Goal: Task Accomplishment & Management: Complete application form

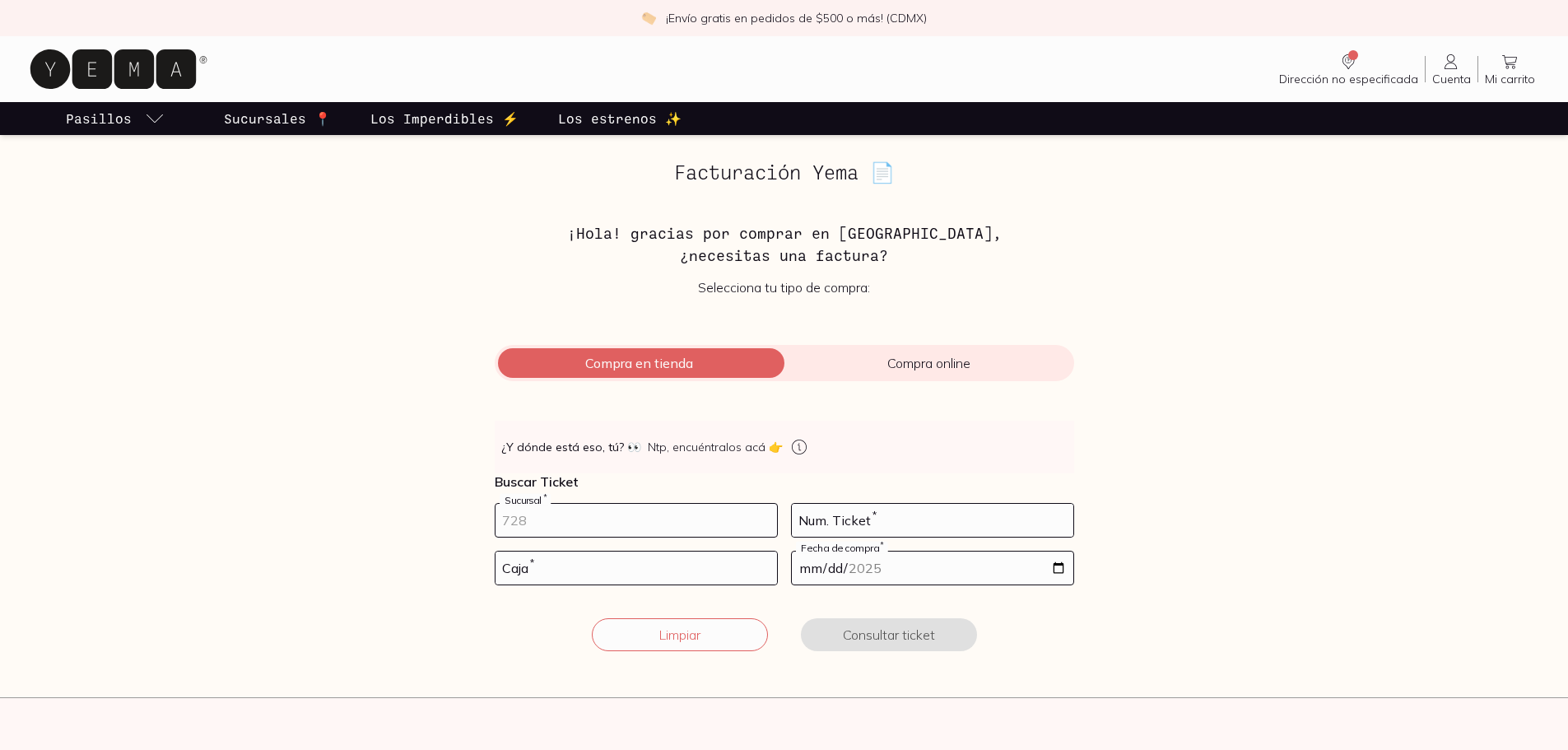
click at [552, 515] on input "number" at bounding box center [636, 520] width 282 height 33
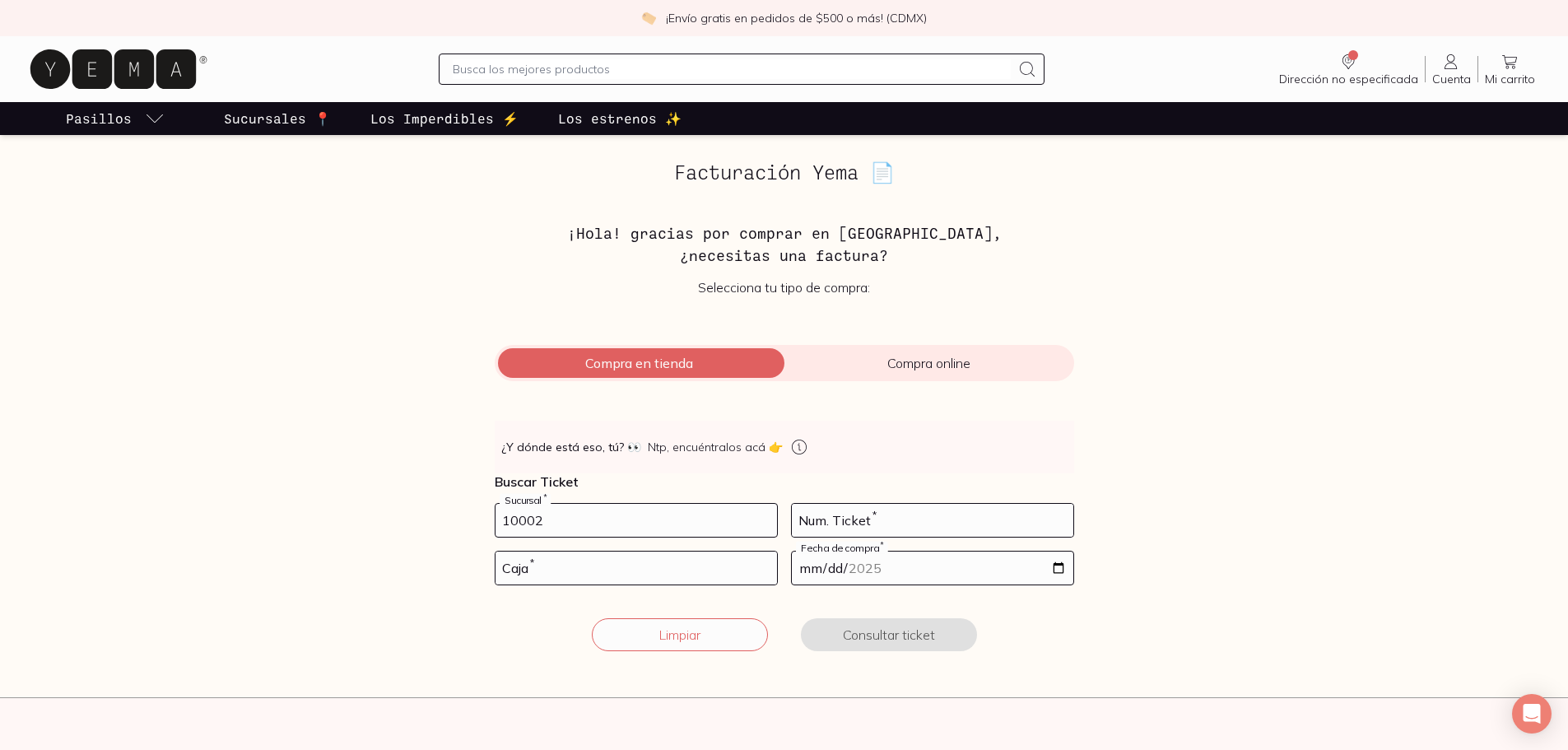
type input "10002"
click at [790, 448] on icon at bounding box center [799, 447] width 20 height 20
click at [896, 517] on div "👀 ¿Y dónde está eso, tú? 👀 Ntp, encuéntralos acá 👉 Buscar Ticket 10002 Sucursal…" at bounding box center [784, 546] width 579 height 250
type input "110"
type input "01"
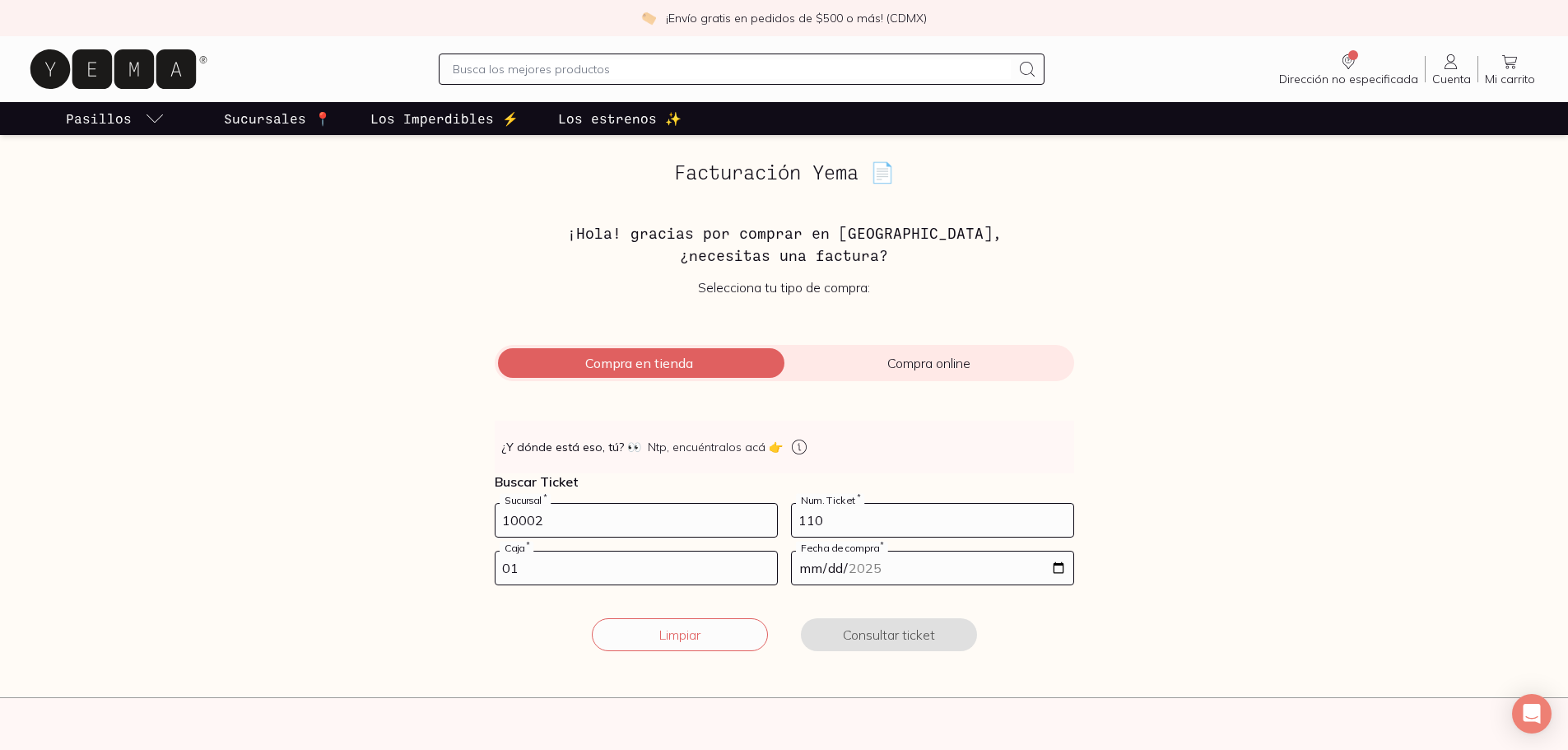
click at [924, 576] on input "date" at bounding box center [932, 568] width 282 height 33
click at [1050, 570] on input "date" at bounding box center [932, 568] width 282 height 33
click at [1056, 570] on input "date" at bounding box center [932, 568] width 282 height 33
type input "[DATE]"
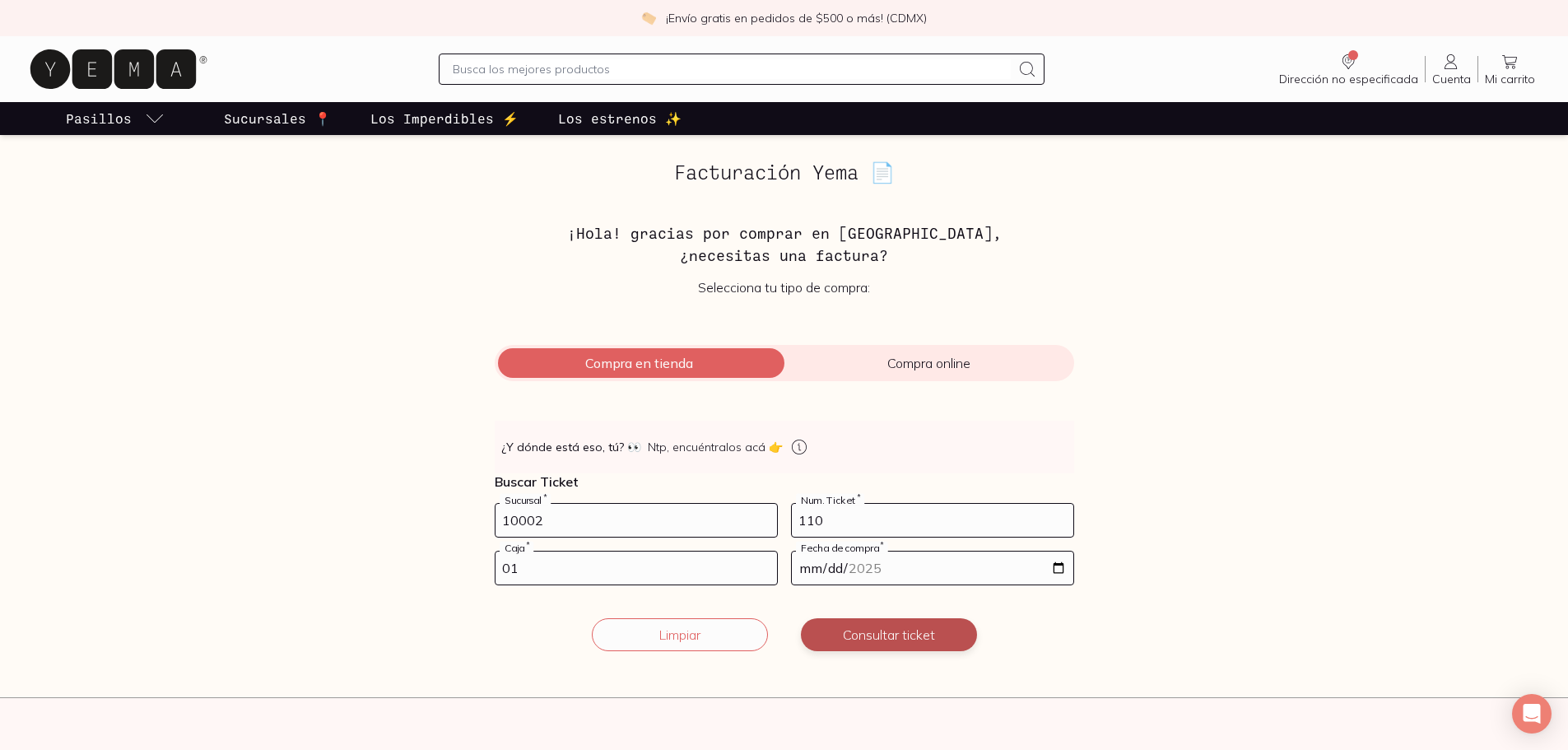
click at [915, 633] on button "Consultar ticket" at bounding box center [889, 634] width 176 height 33
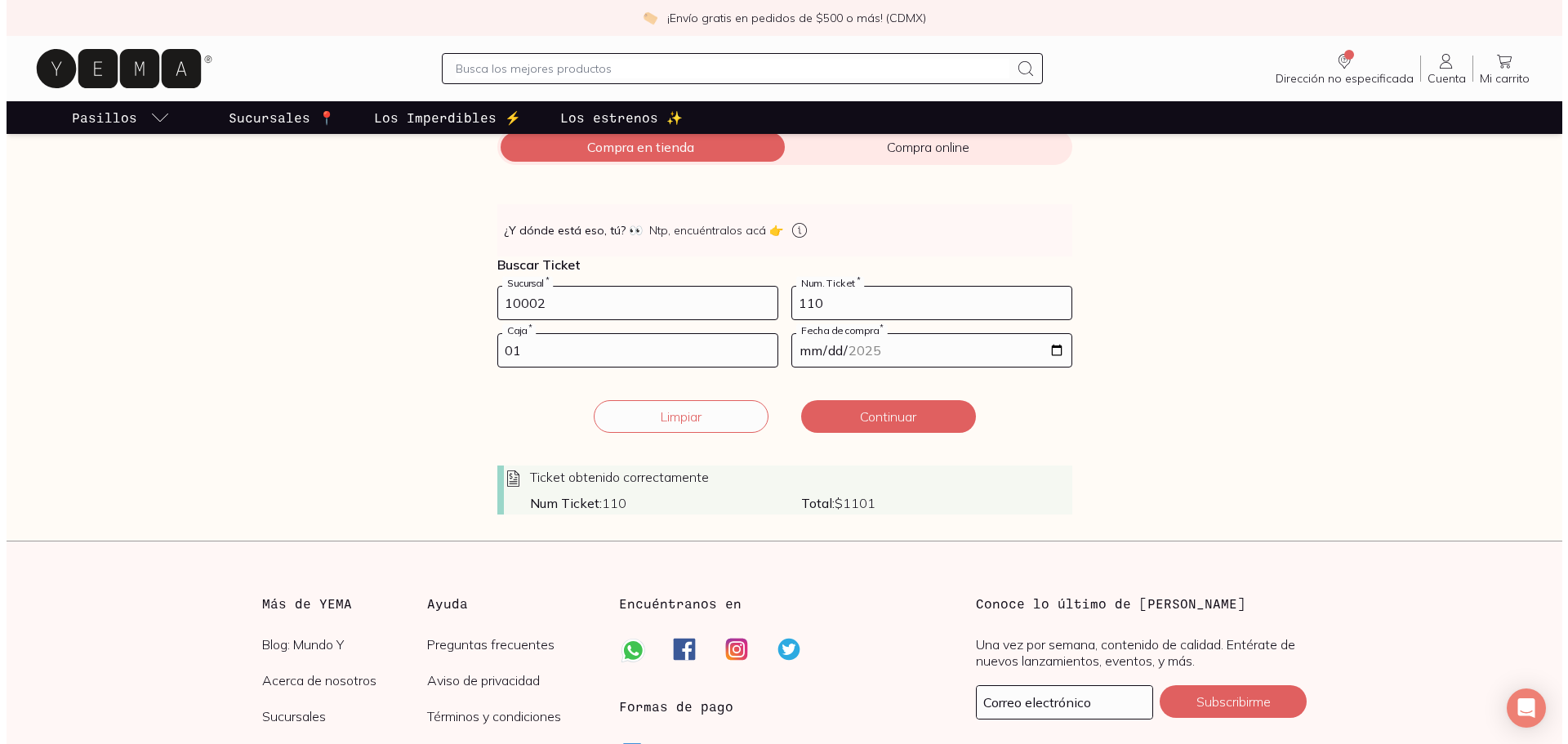
scroll to position [245, 0]
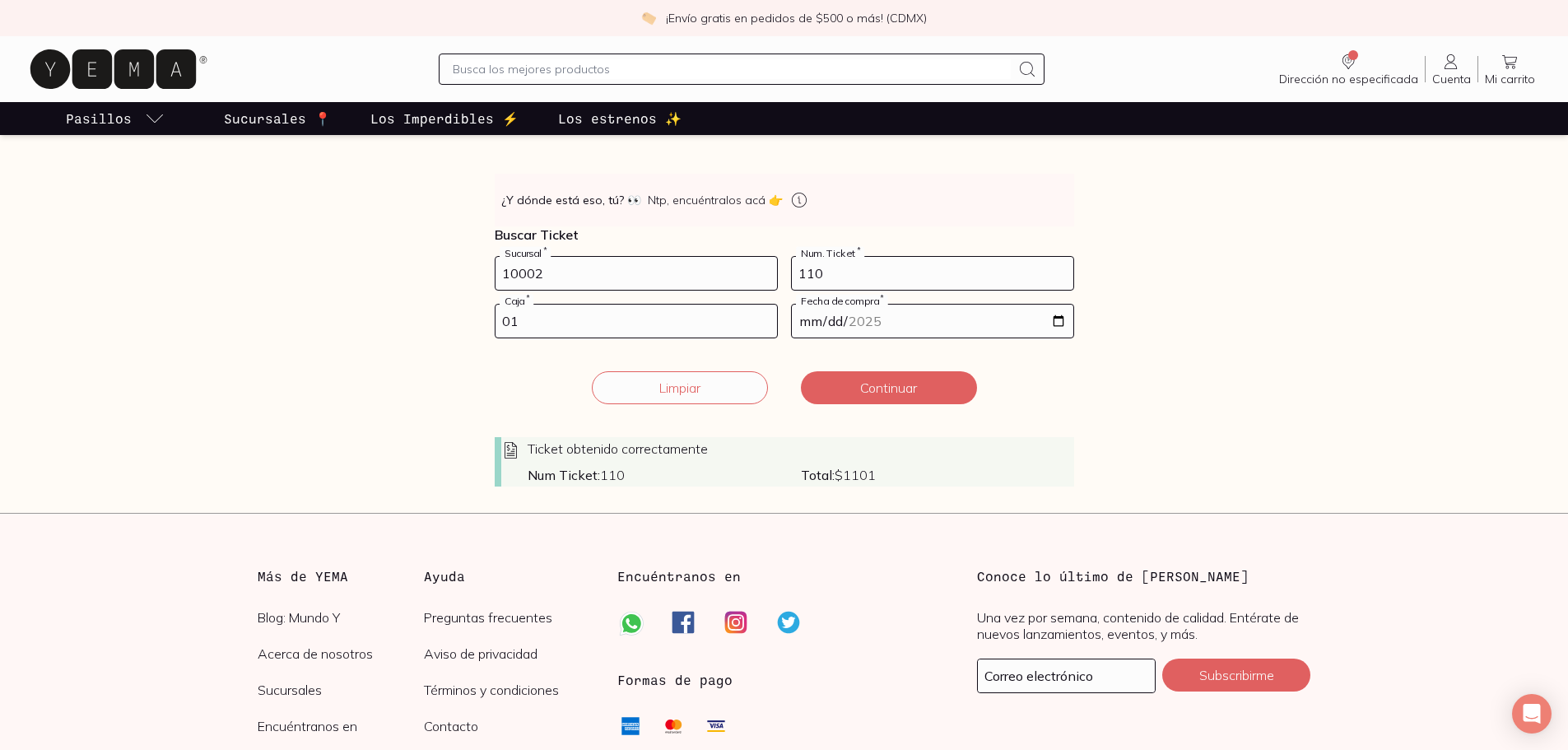
click at [869, 475] on span "Total: $ 1101" at bounding box center [938, 474] width 273 height 16
click at [887, 408] on form "10002 Sucursal * 110 Num. Ticket * 01 Caja * [DATE] Fecha de compra * Ticket ob…" at bounding box center [784, 371] width 579 height 230
click at [884, 393] on button "Continuar" at bounding box center [889, 388] width 176 height 33
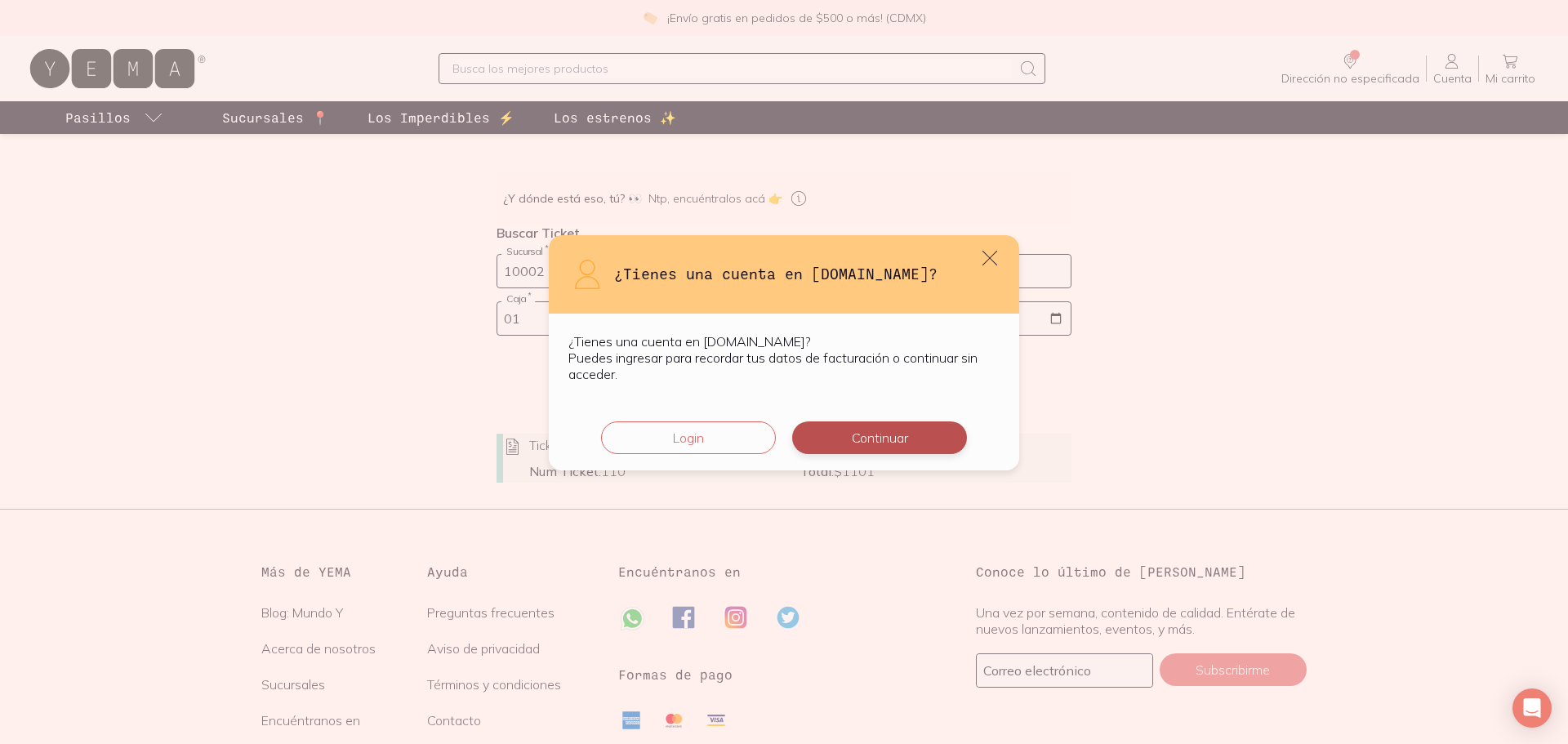
click at [928, 440] on button "Continuar" at bounding box center [879, 437] width 175 height 33
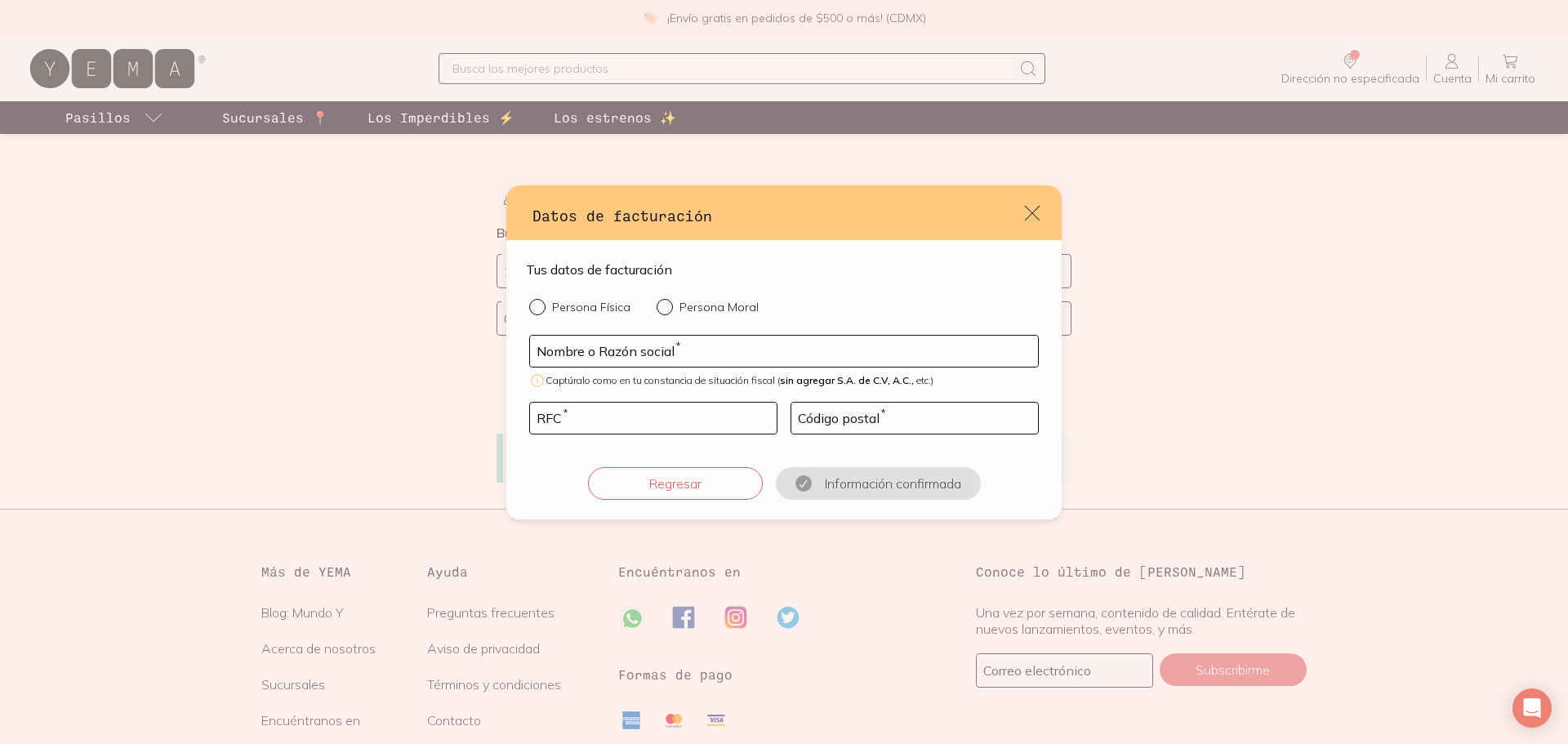
click at [614, 305] on p "Persona Física" at bounding box center [591, 308] width 78 height 15
click at [542, 305] on input "Persona Física" at bounding box center [536, 306] width 13 height 13
radio input "true"
click at [646, 356] on input "default" at bounding box center [784, 351] width 508 height 31
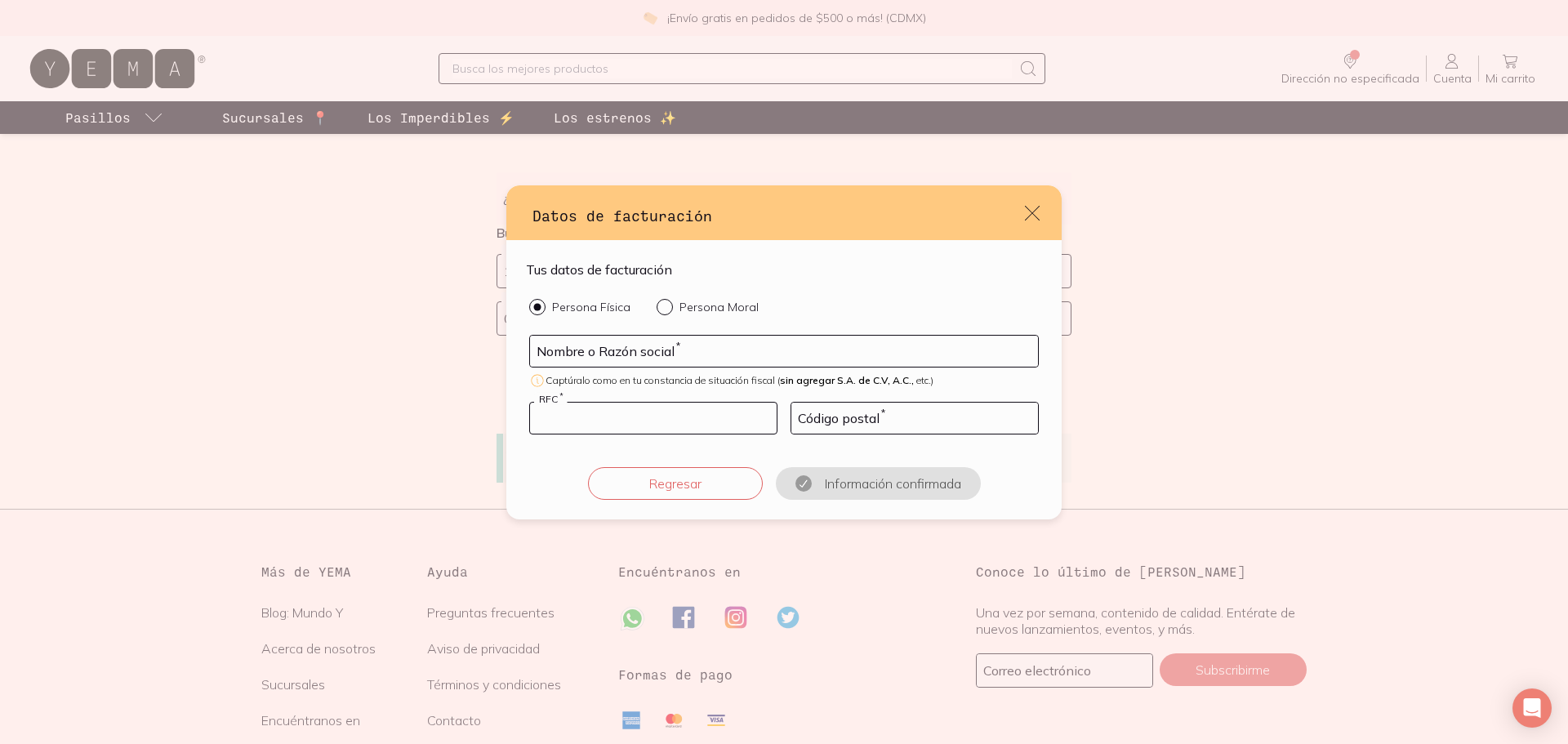
click at [618, 408] on input "default" at bounding box center [653, 418] width 246 height 31
paste input "DAMA870319QZ8"
type input "DAMA870319QZ8"
click at [662, 359] on input "default" at bounding box center [784, 351] width 508 height 31
paste input "[PERSON_NAME] MAXIME [PERSON_NAME]"
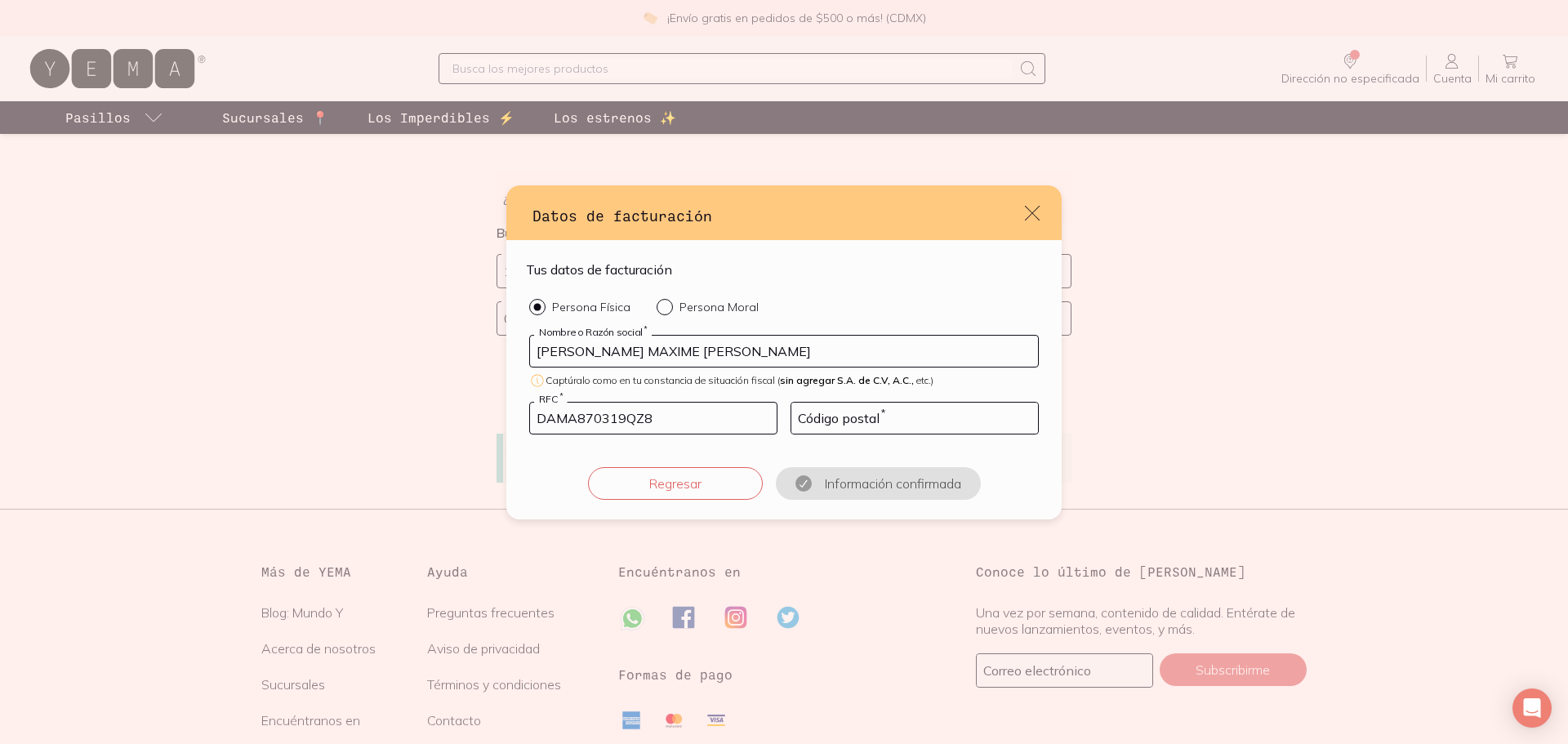
type input "[PERSON_NAME] MAXIME [PERSON_NAME]"
click at [903, 424] on input "default" at bounding box center [914, 418] width 246 height 31
type input "06600"
click at [951, 483] on button "Confirmar información" at bounding box center [878, 483] width 175 height 33
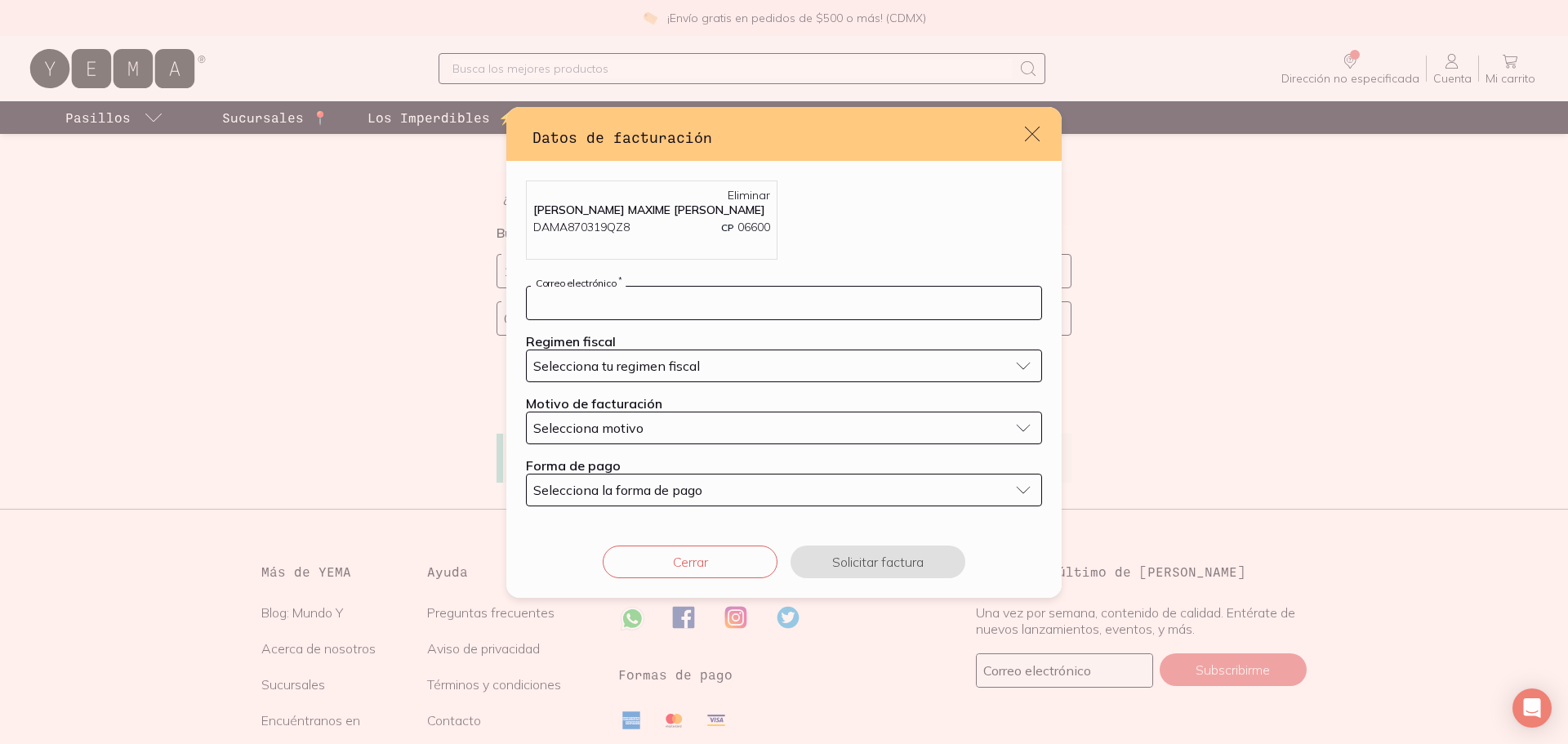
click at [621, 309] on input "default" at bounding box center [784, 303] width 515 height 33
type input "[EMAIL_ADDRESS][DOMAIN_NAME]"
click at [677, 365] on span "Selecciona tu regimen fiscal" at bounding box center [616, 365] width 166 height 16
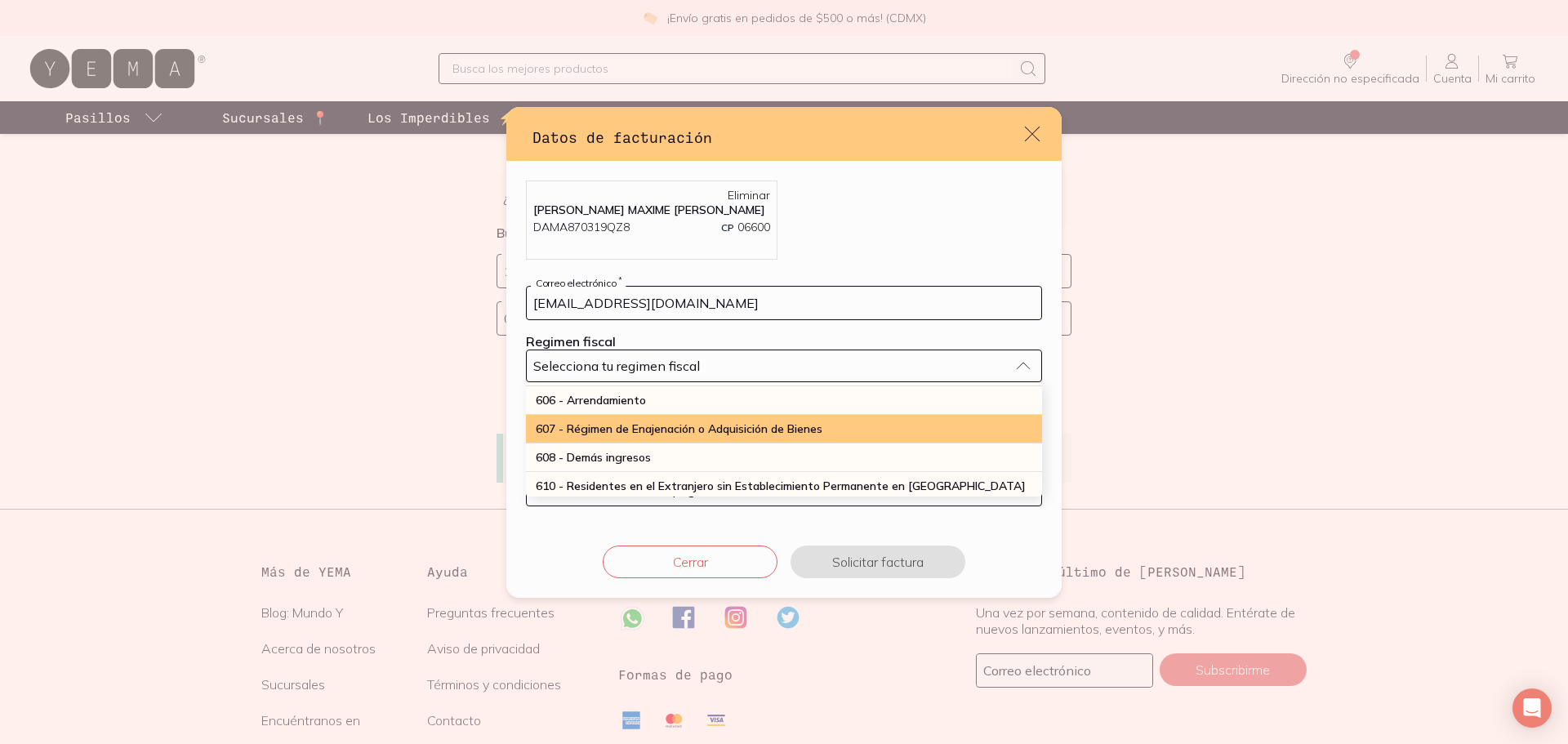
scroll to position [164, 0]
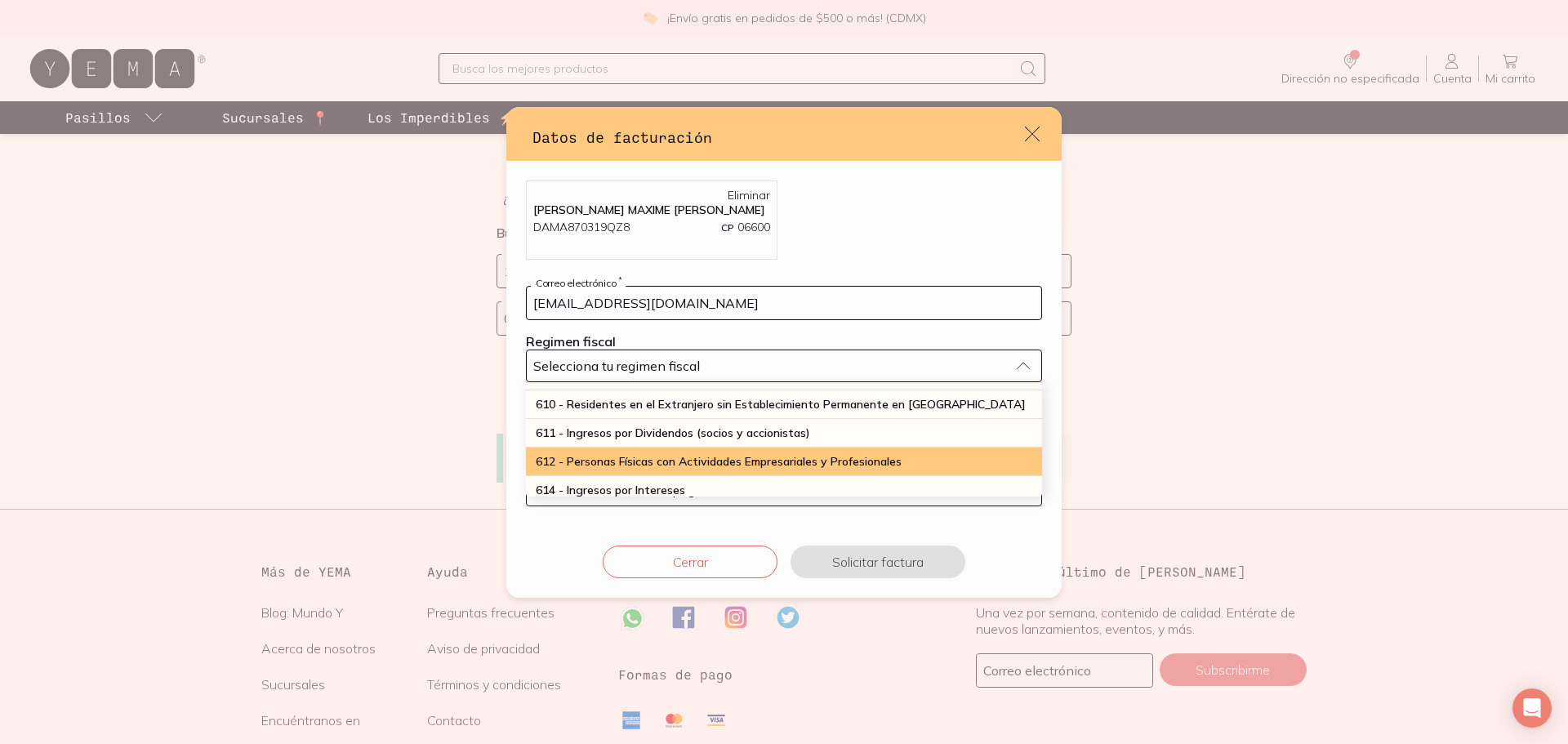
click at [678, 459] on div "612 - Personas Físicas con Actividades Empresariales y Profesionales" at bounding box center [784, 462] width 516 height 28
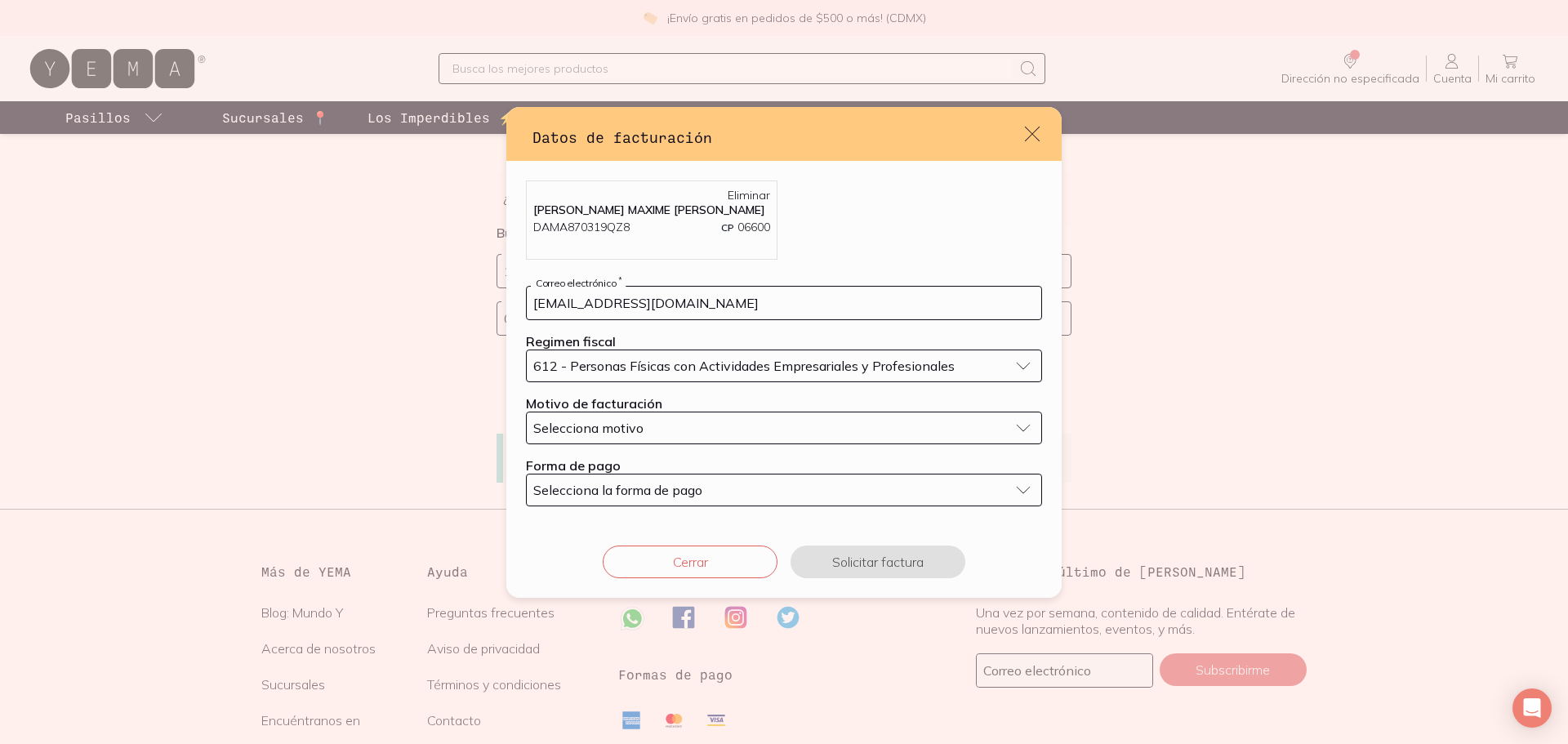
click at [643, 434] on div "Selecciona motivo" at bounding box center [770, 427] width 475 height 16
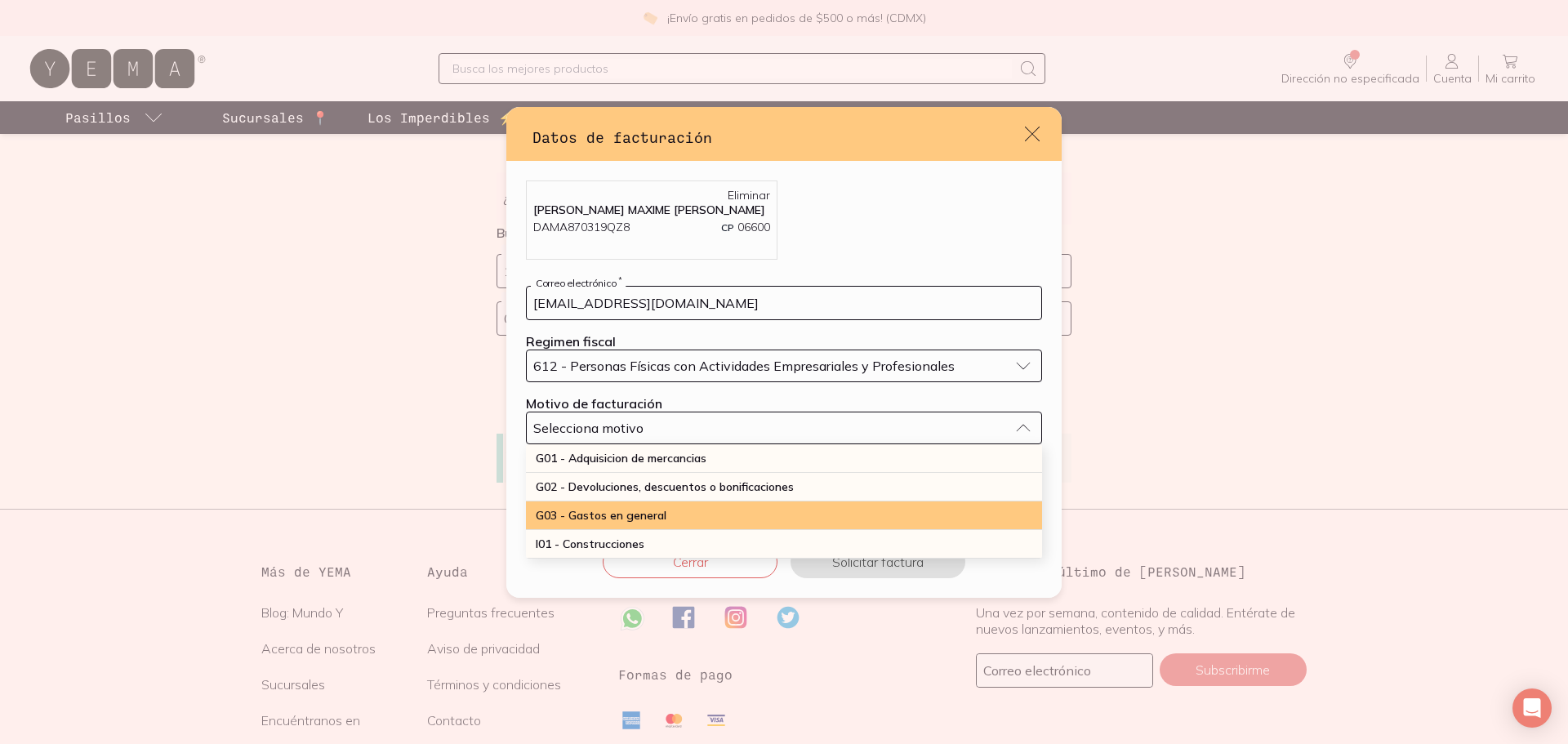
click at [677, 517] on div "G03 - Gastos en general" at bounding box center [784, 515] width 516 height 28
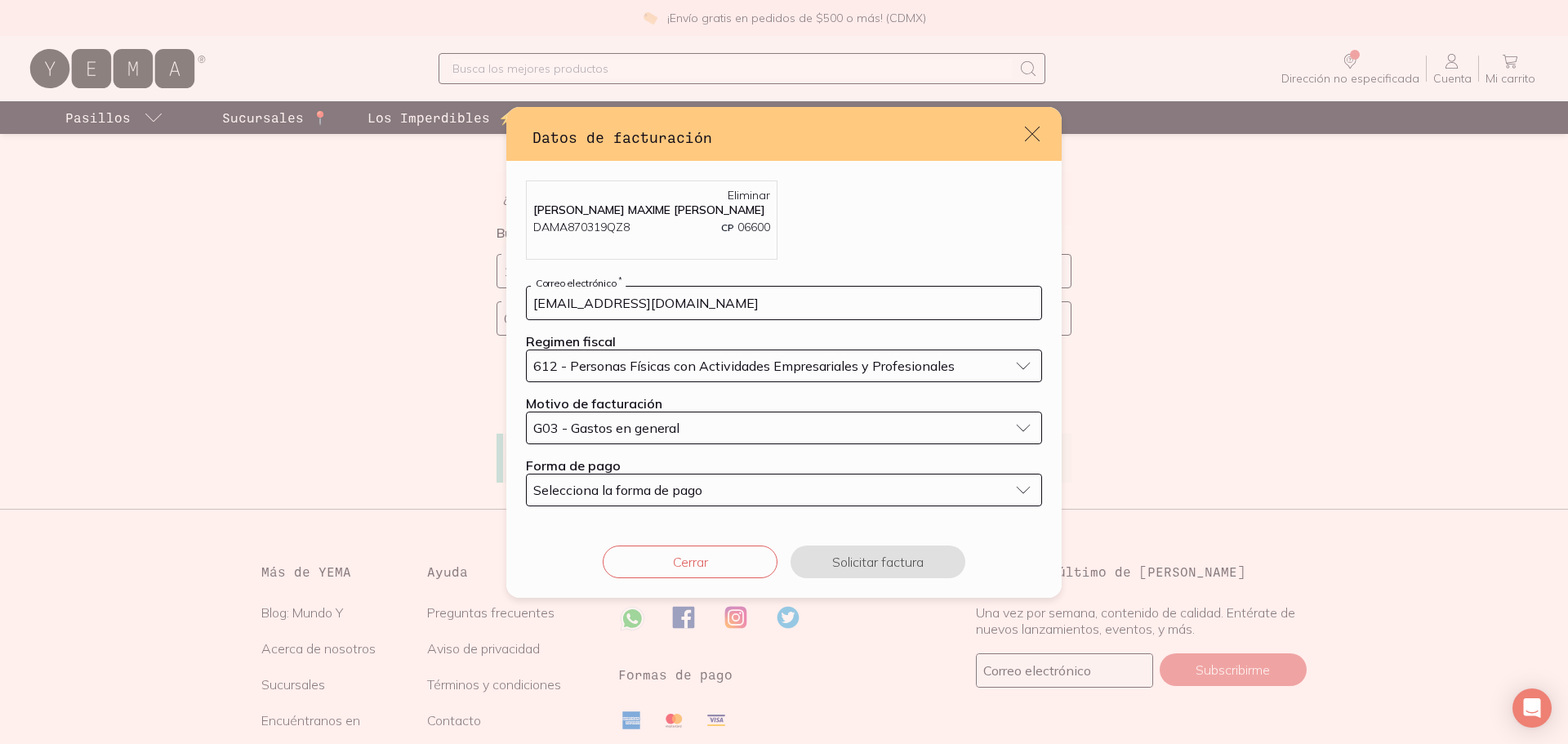
click at [656, 490] on span "Selecciona la forma de pago" at bounding box center [618, 489] width 169 height 16
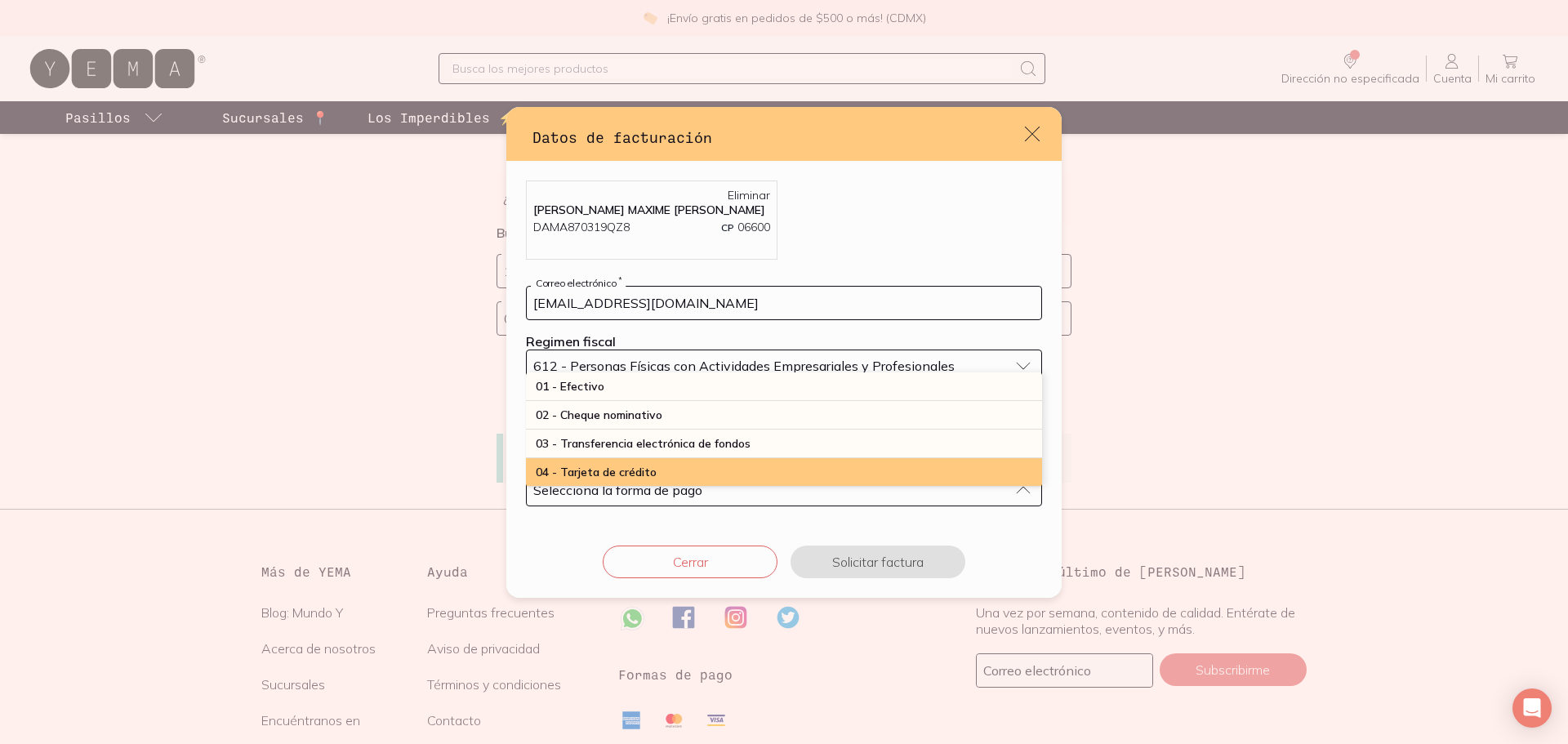
click at [647, 480] on span "04 - Tarjeta de crédito" at bounding box center [596, 472] width 120 height 15
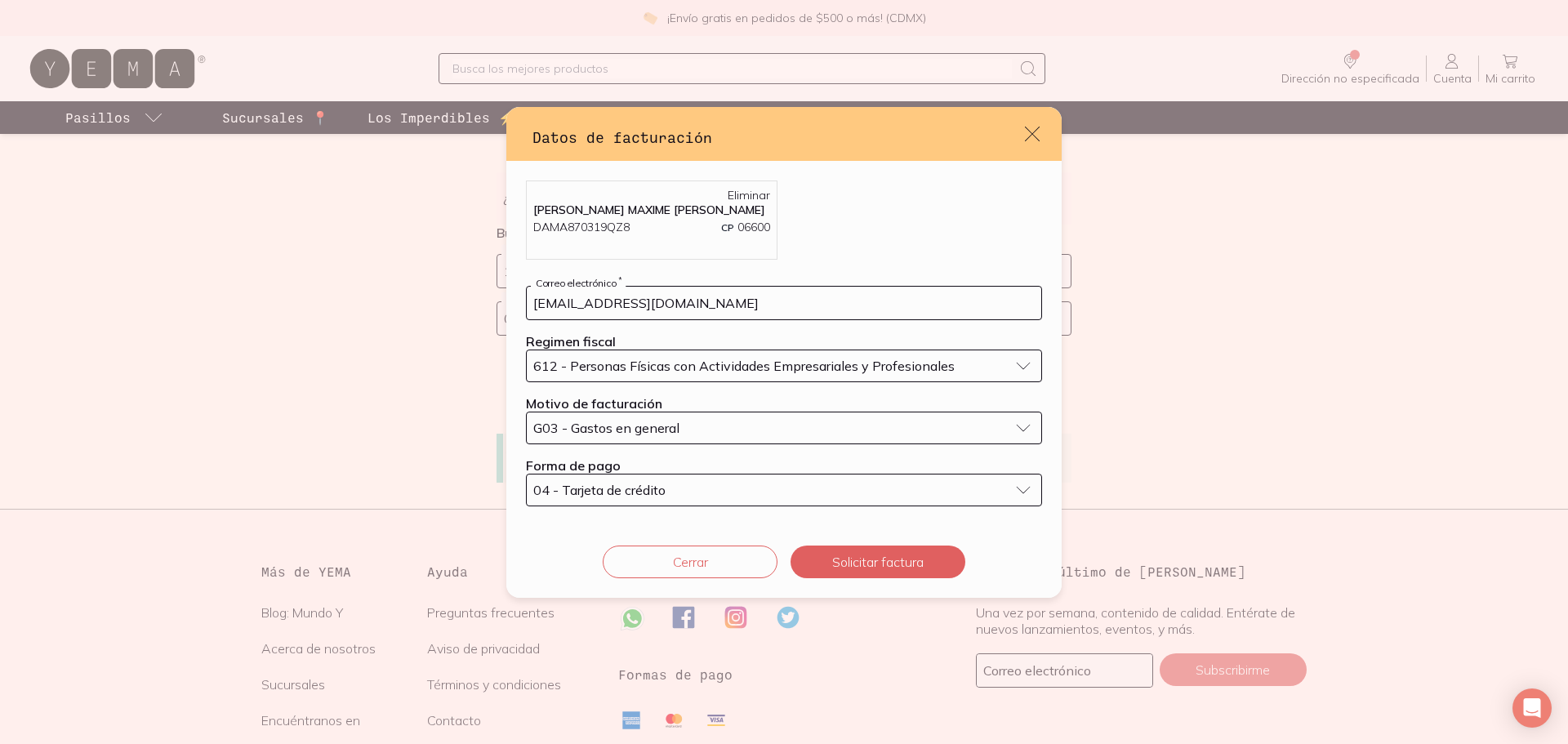
click at [605, 506] on button "04 - Tarjeta de crédito" at bounding box center [784, 490] width 516 height 33
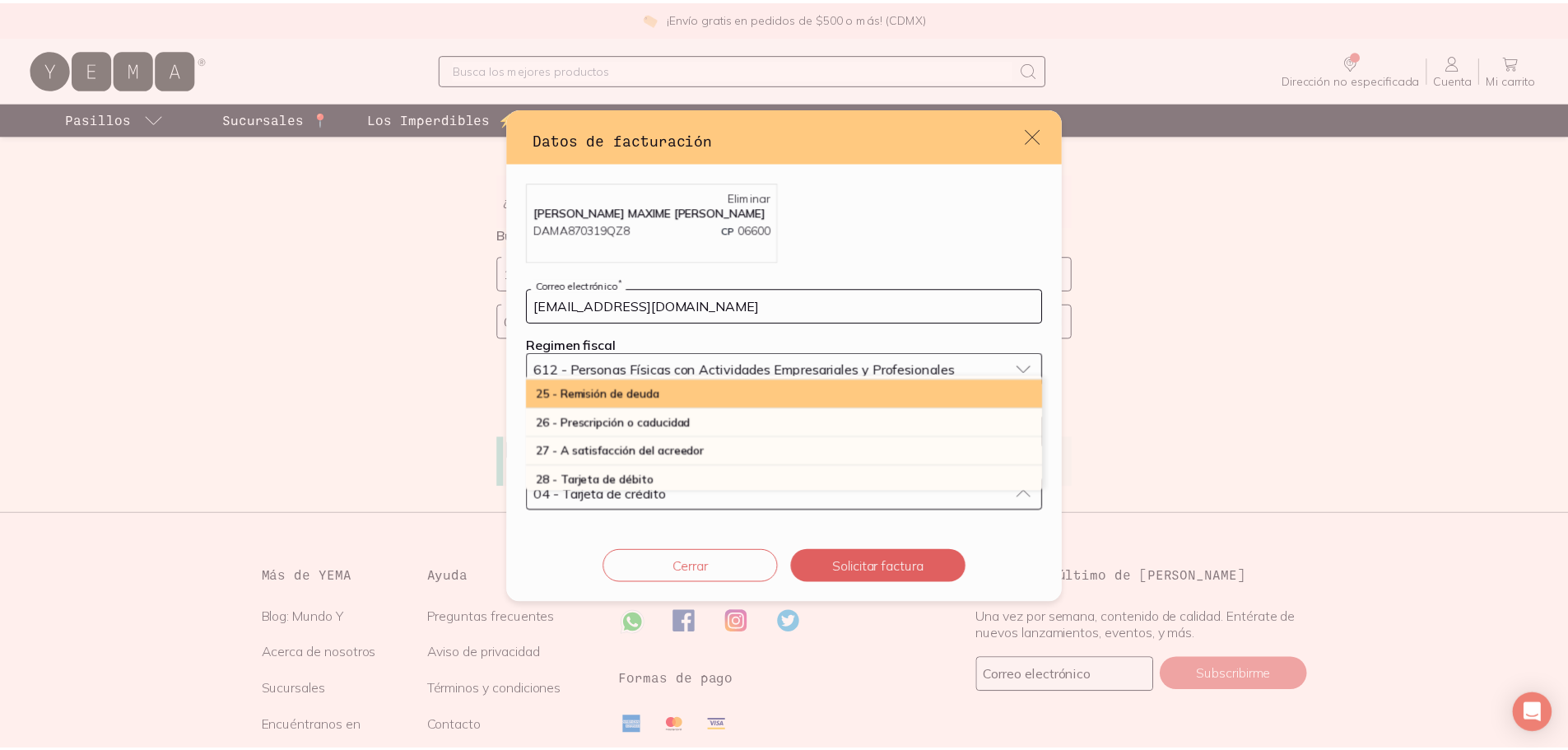
scroll to position [435, 0]
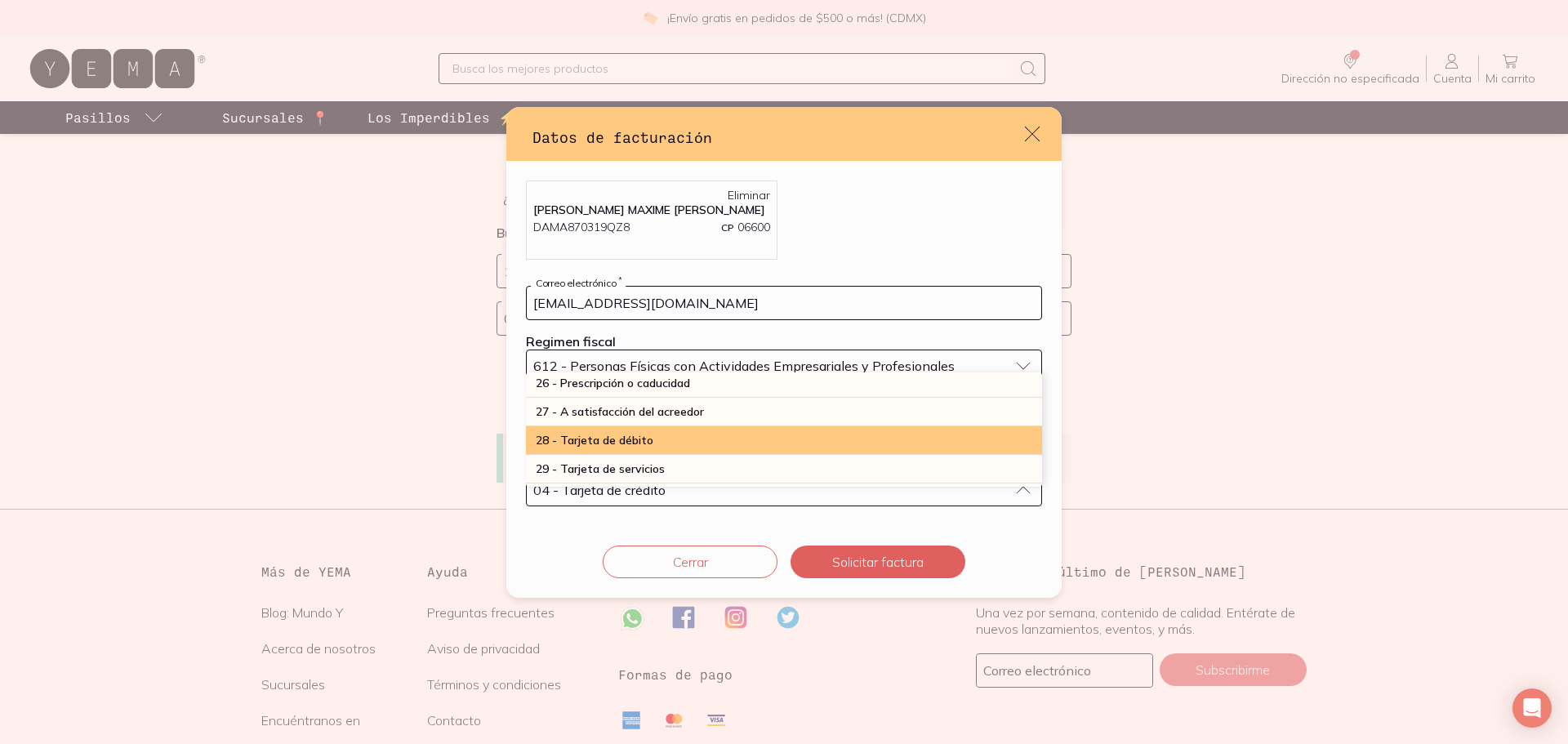
click at [584, 443] on span "28 - Tarjeta de débito" at bounding box center [594, 440] width 118 height 15
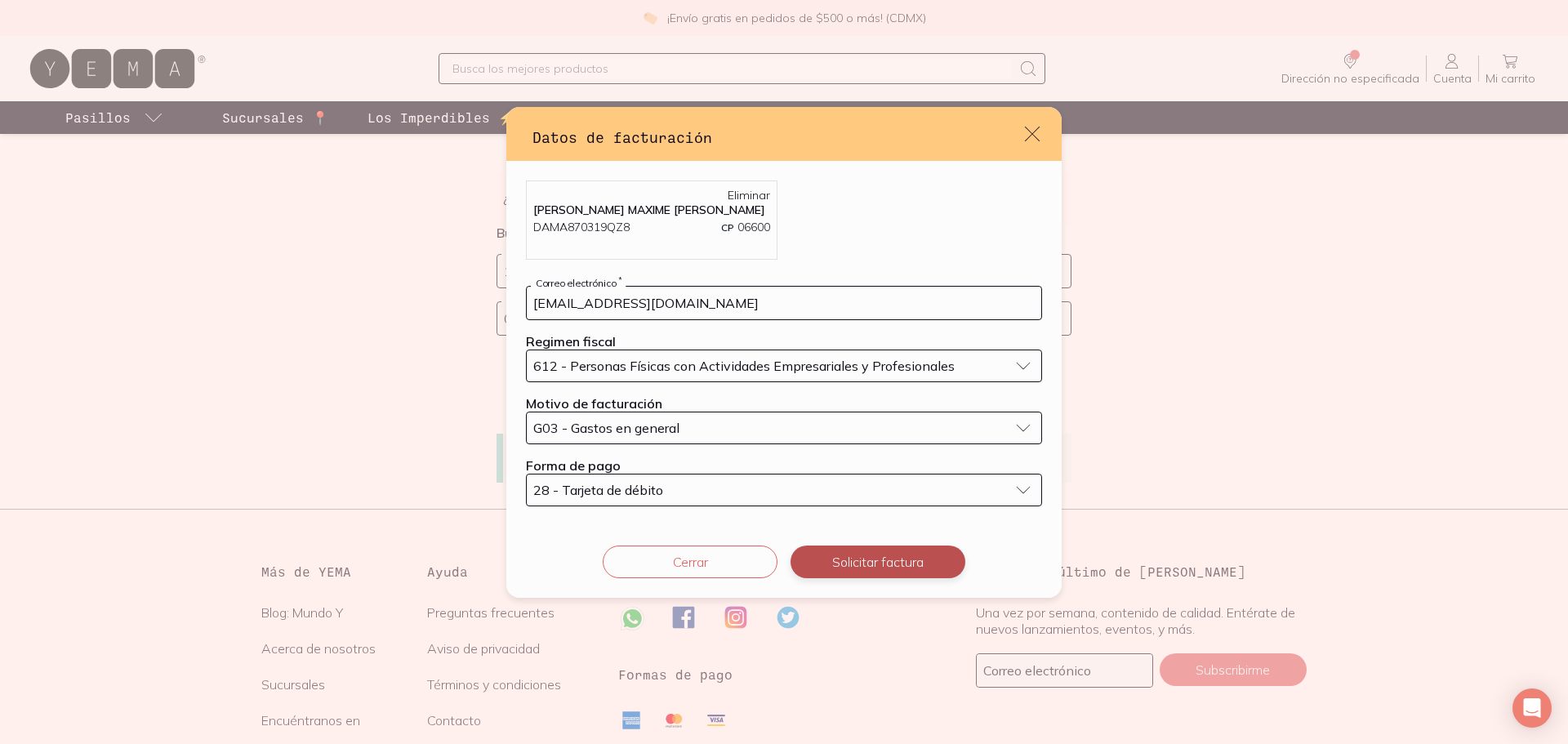
click at [889, 573] on button "Solicitar factura" at bounding box center [878, 562] width 175 height 33
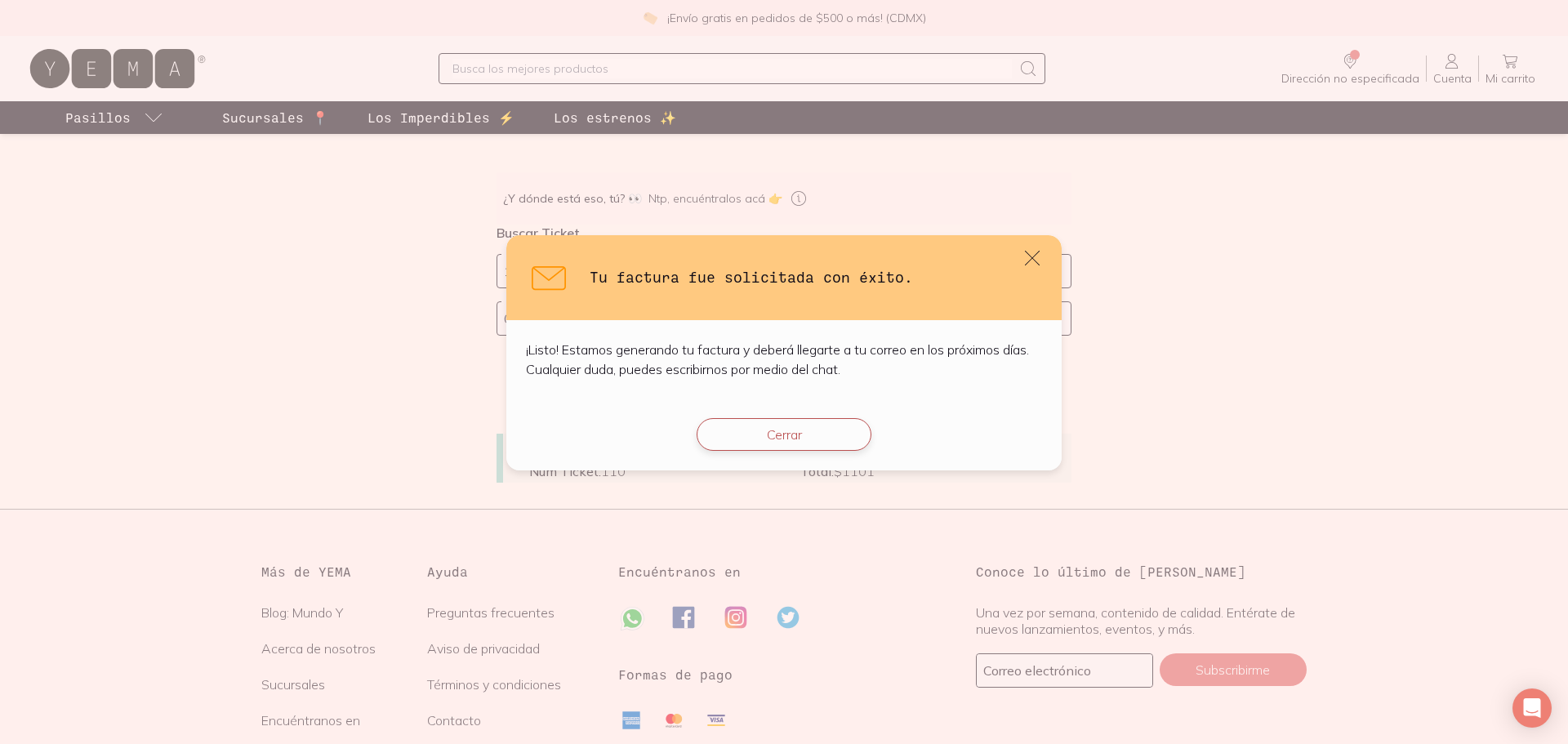
click at [740, 435] on button "Cerrar" at bounding box center [784, 434] width 175 height 33
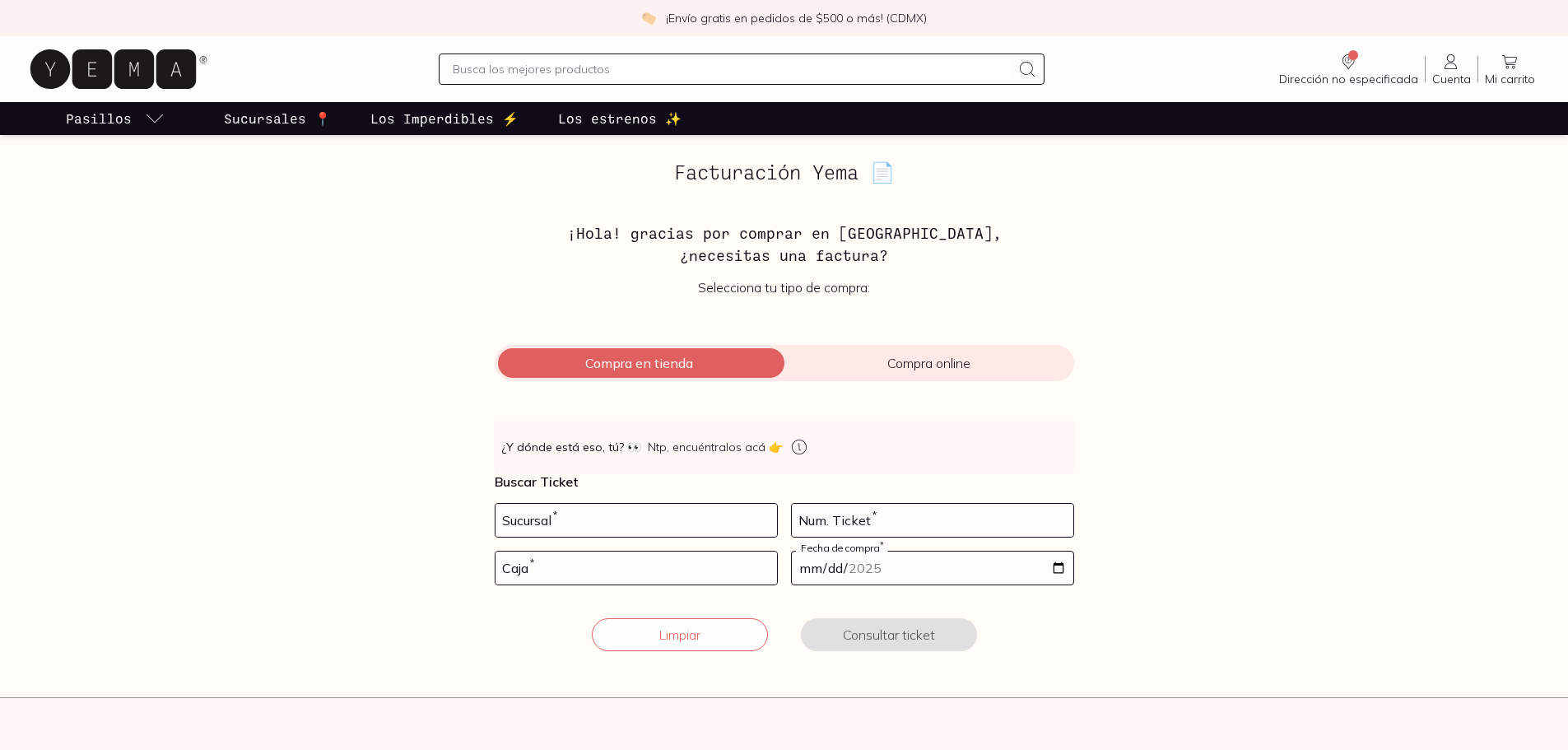
click at [514, 519] on input "number" at bounding box center [636, 520] width 282 height 33
click at [639, 532] on input "number" at bounding box center [636, 520] width 282 height 33
drag, startPoint x: 592, startPoint y: 521, endPoint x: 411, endPoint y: 494, distance: 183.0
click at [411, 494] on div "Facturación Yema 📄 ¡Hola! gracias por comprar en Yema, ¿necesitas una factura? …" at bounding box center [784, 415] width 1133 height 509
type input "10002"
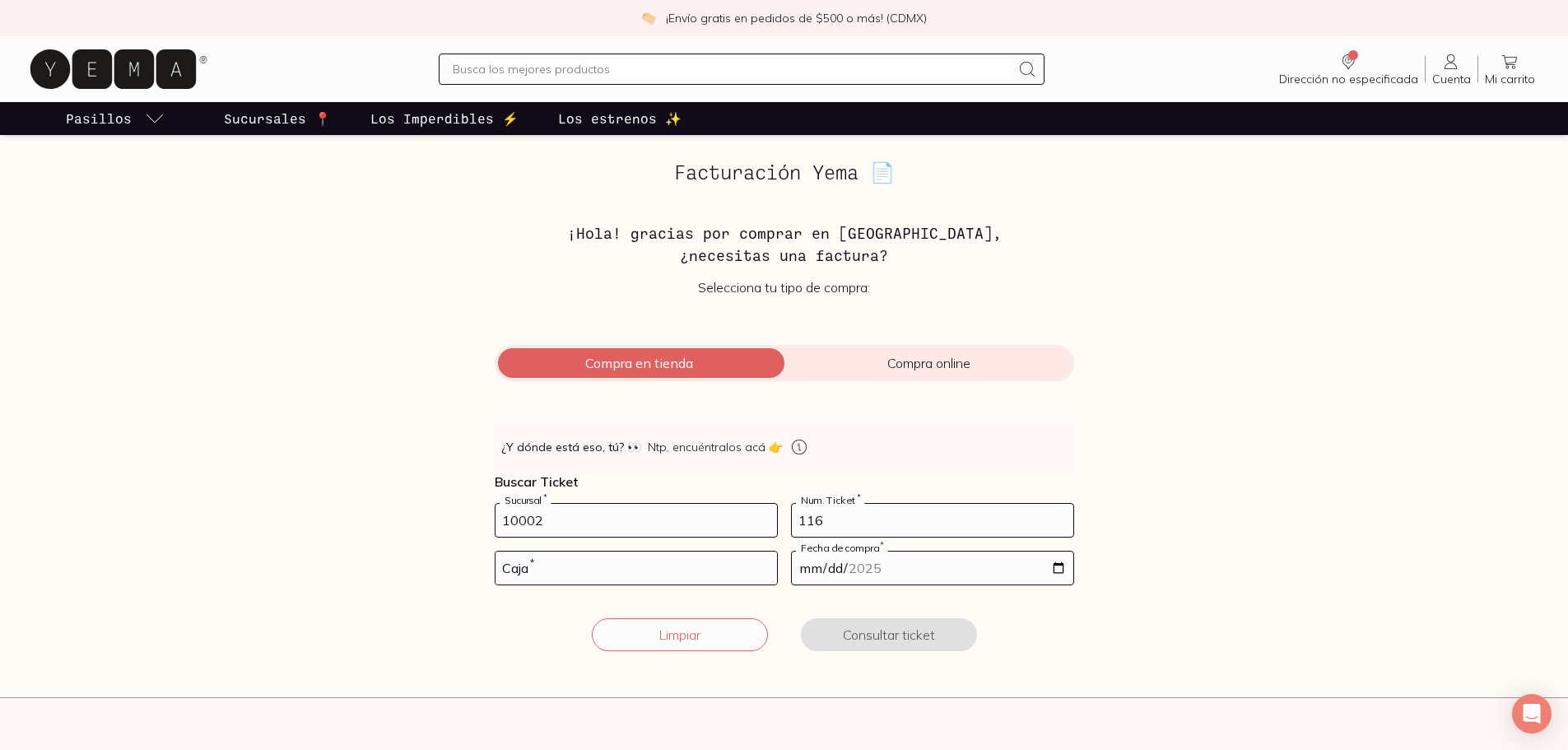
type input "116"
type input "01"
click at [1059, 565] on input "date" at bounding box center [932, 568] width 282 height 33
type input "[DATE]"
click at [911, 637] on button "Consultar ticket" at bounding box center [889, 634] width 176 height 33
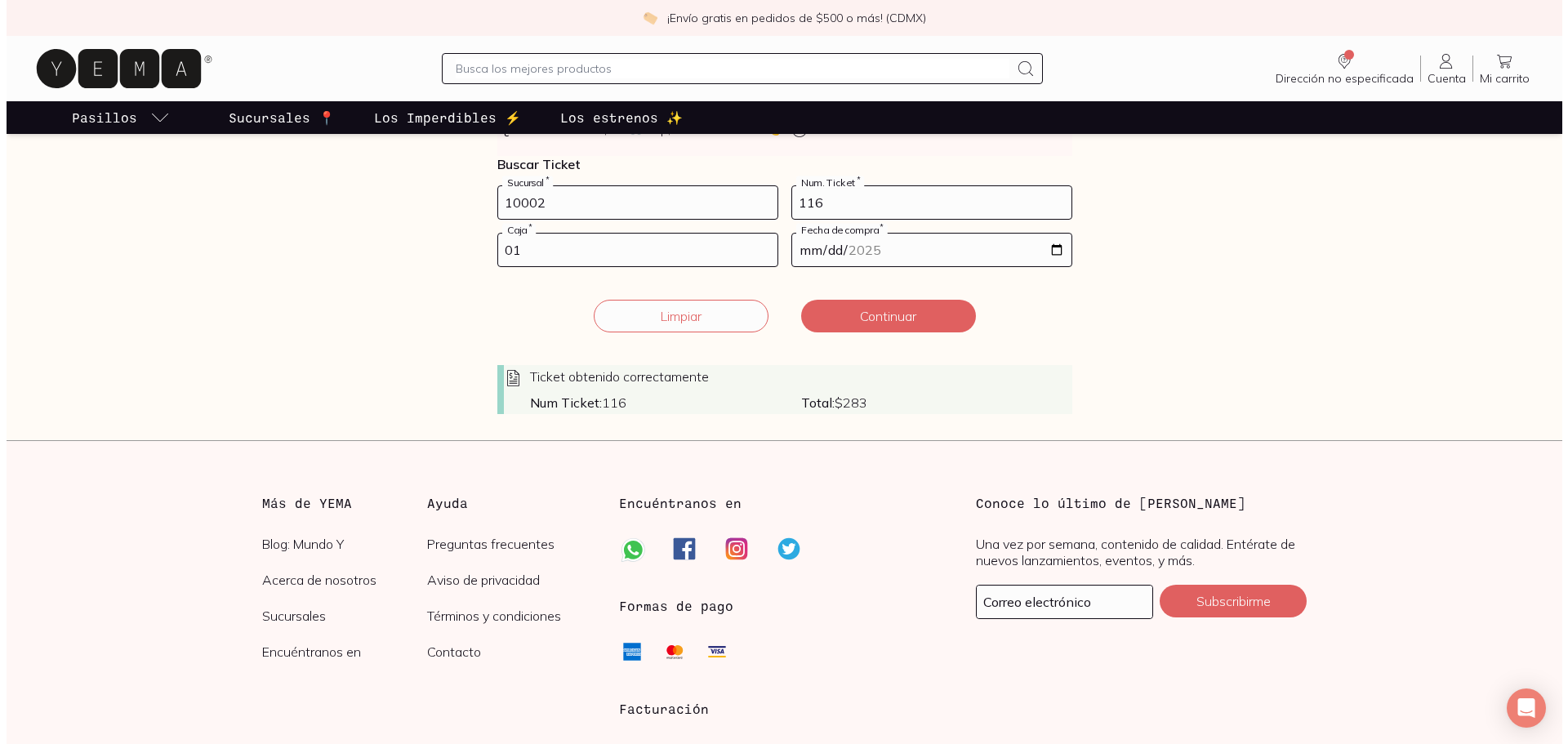
scroll to position [326, 0]
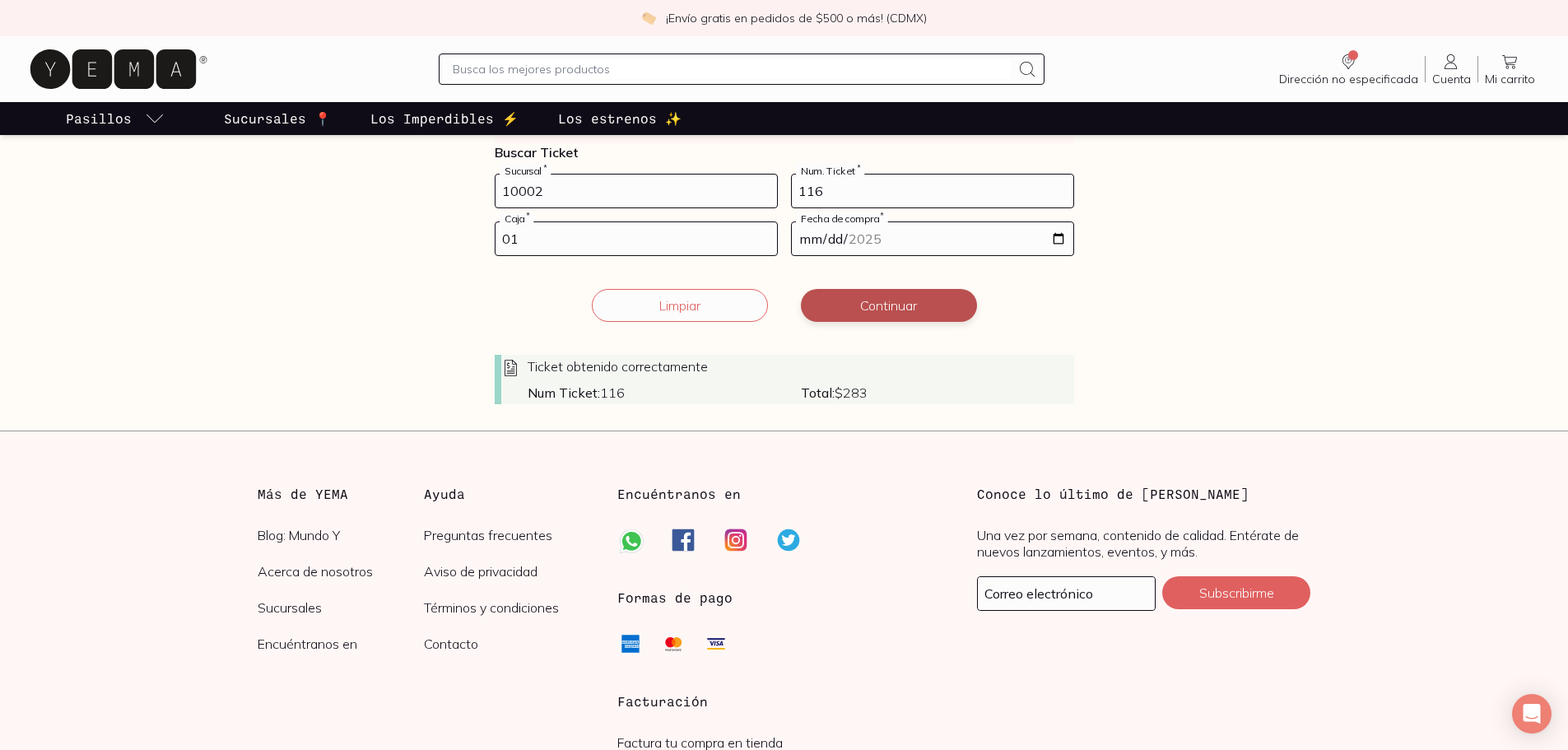
click at [884, 303] on button "Continuar" at bounding box center [889, 305] width 176 height 33
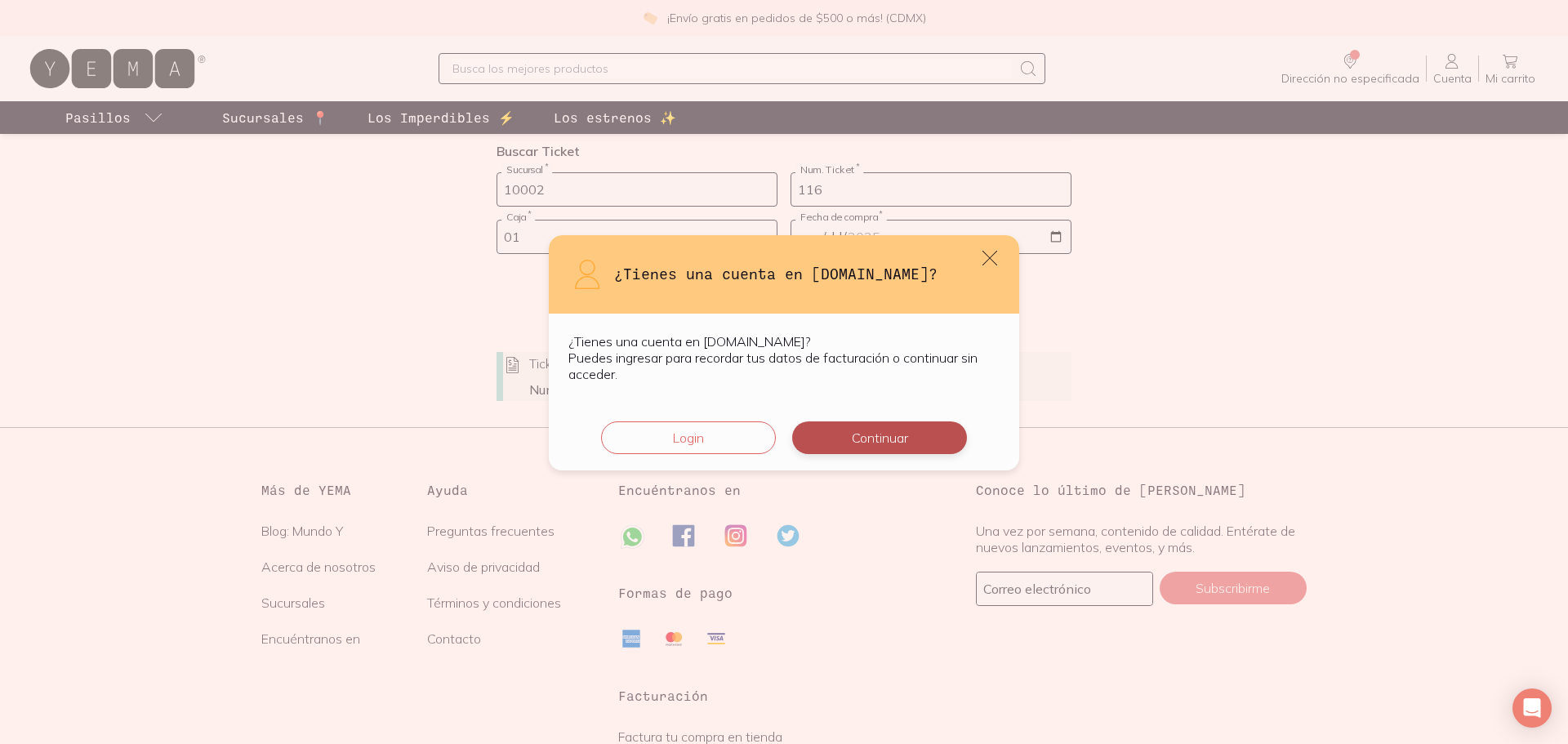
click at [888, 440] on button "Continuar" at bounding box center [879, 437] width 175 height 33
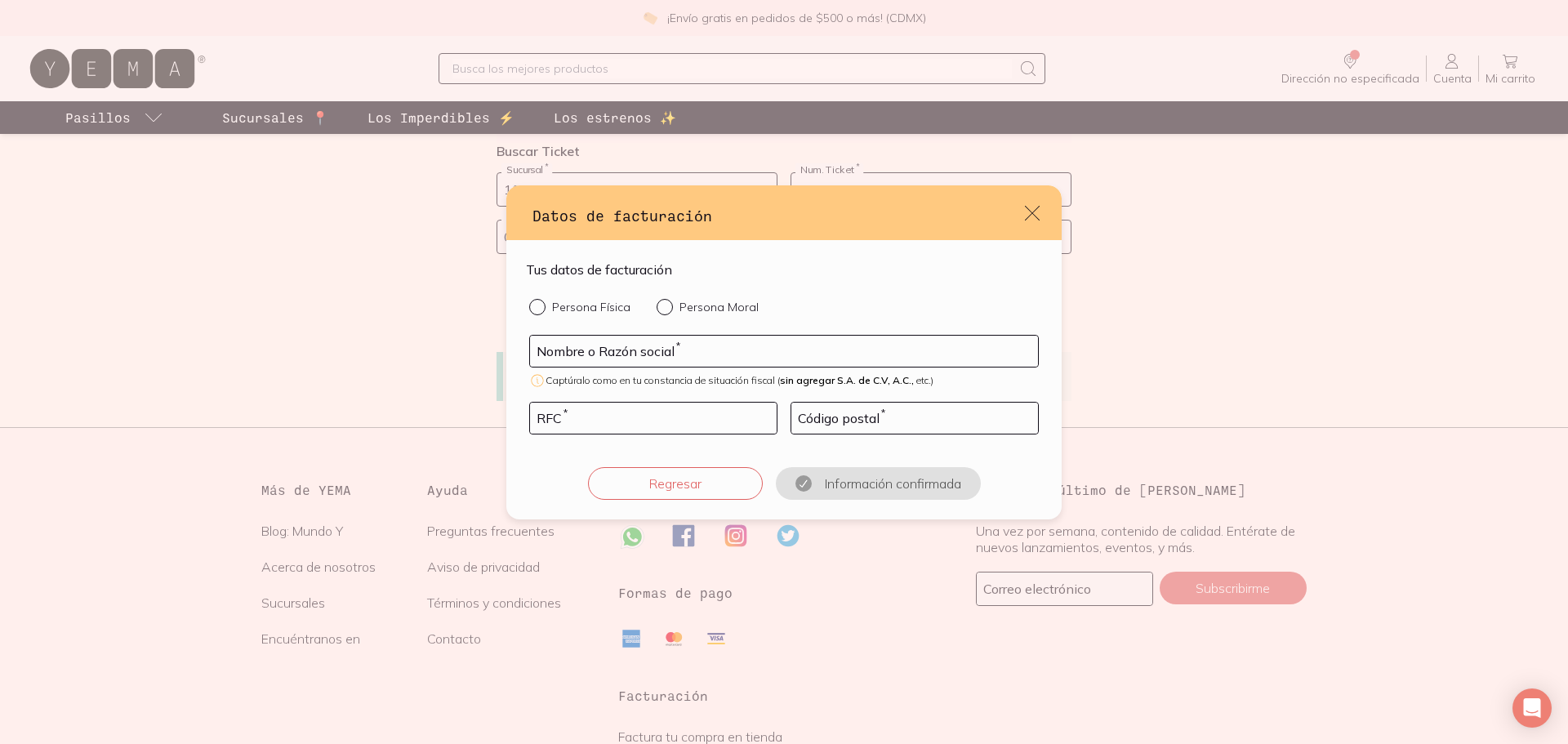
click at [617, 309] on p "Persona Física" at bounding box center [591, 308] width 78 height 15
click at [542, 309] on input "Persona Física" at bounding box center [536, 306] width 13 height 13
radio input "true"
click at [600, 356] on input "default" at bounding box center [784, 351] width 508 height 31
click at [650, 354] on input "default" at bounding box center [784, 351] width 508 height 31
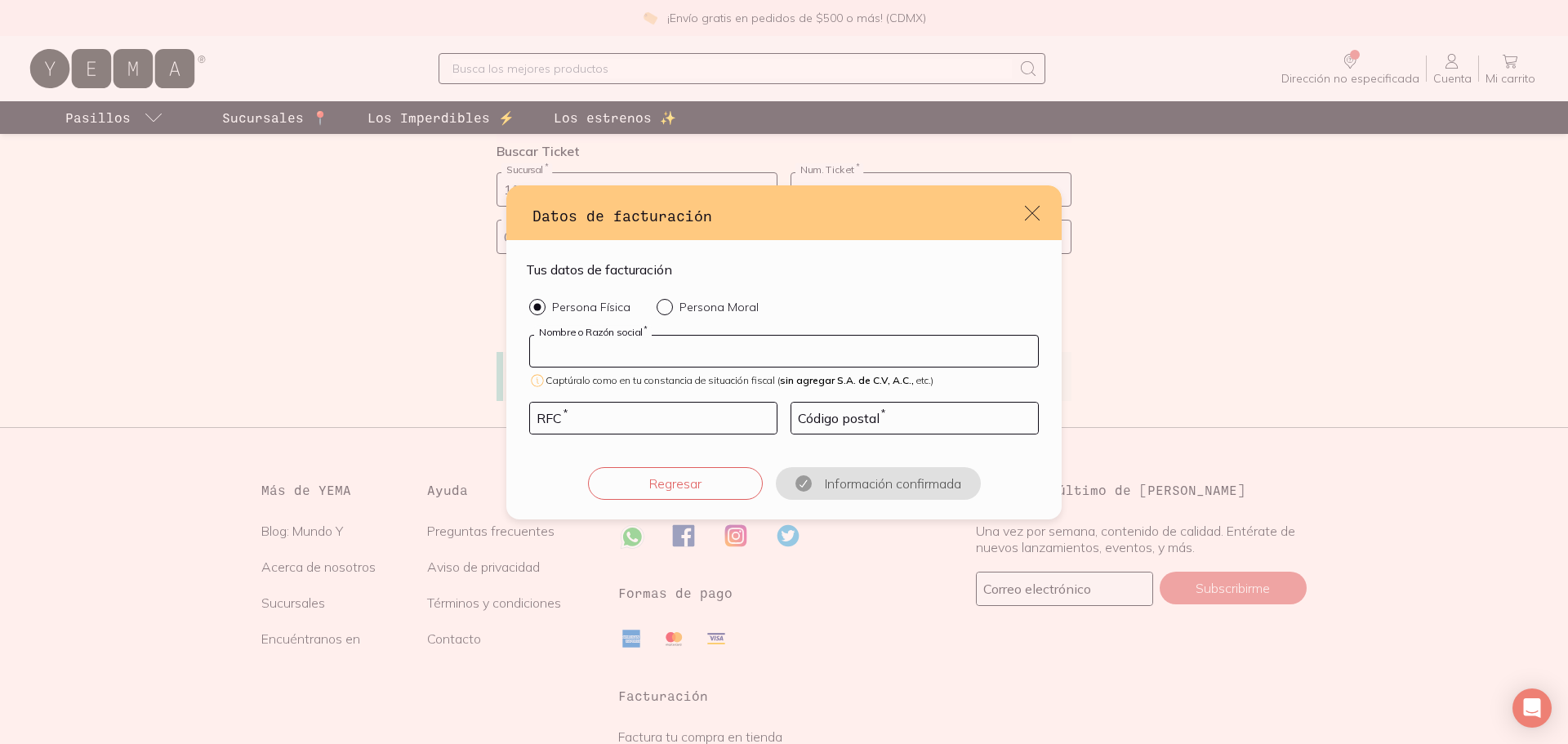
paste input "[PERSON_NAME] MAXIME [PERSON_NAME]"
type input "[PERSON_NAME] MAXIME [PERSON_NAME]"
click at [610, 418] on input "default" at bounding box center [653, 418] width 246 height 31
click at [586, 423] on input "default" at bounding box center [653, 418] width 246 height 31
paste input "DAMA870319QZ8"
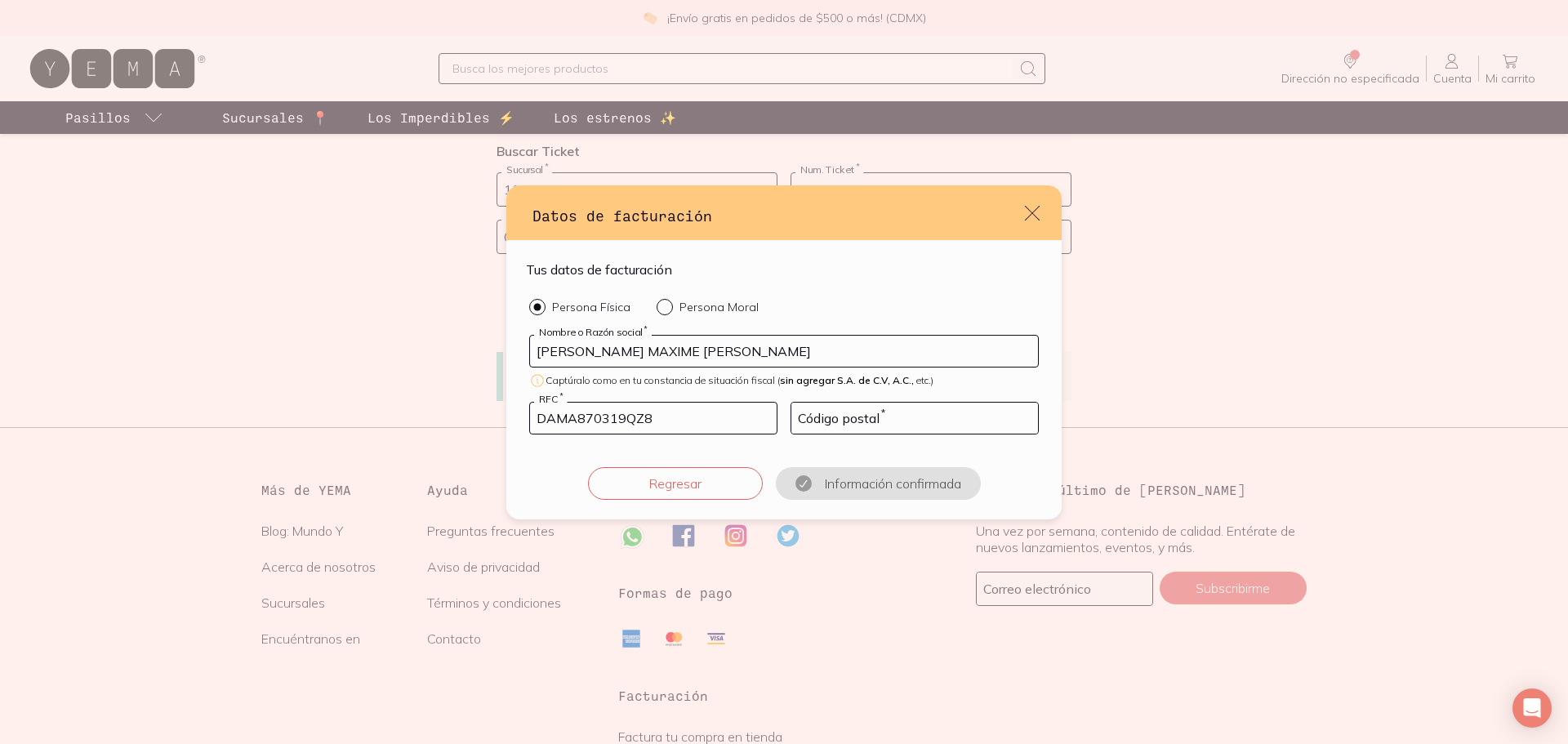
type input "DAMA870319QZ8"
click at [848, 419] on input "default" at bounding box center [914, 418] width 246 height 31
type input "06600"
click at [836, 483] on button "Confirmar información" at bounding box center [878, 483] width 175 height 33
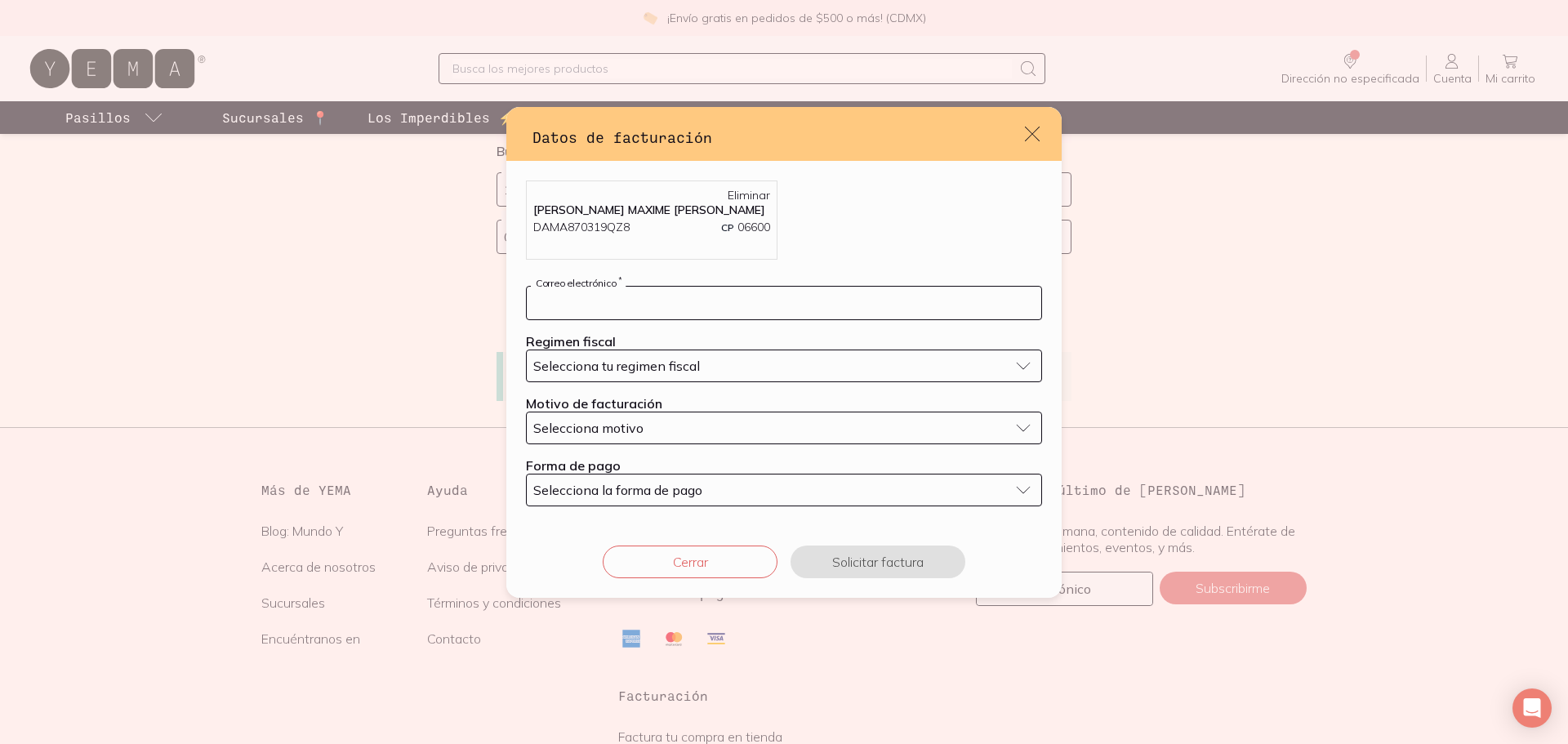
click at [528, 303] on input "default" at bounding box center [784, 303] width 515 height 33
type input "[EMAIL_ADDRESS][DOMAIN_NAME]"
click at [637, 374] on span "Selecciona tu regimen fiscal" at bounding box center [616, 365] width 166 height 16
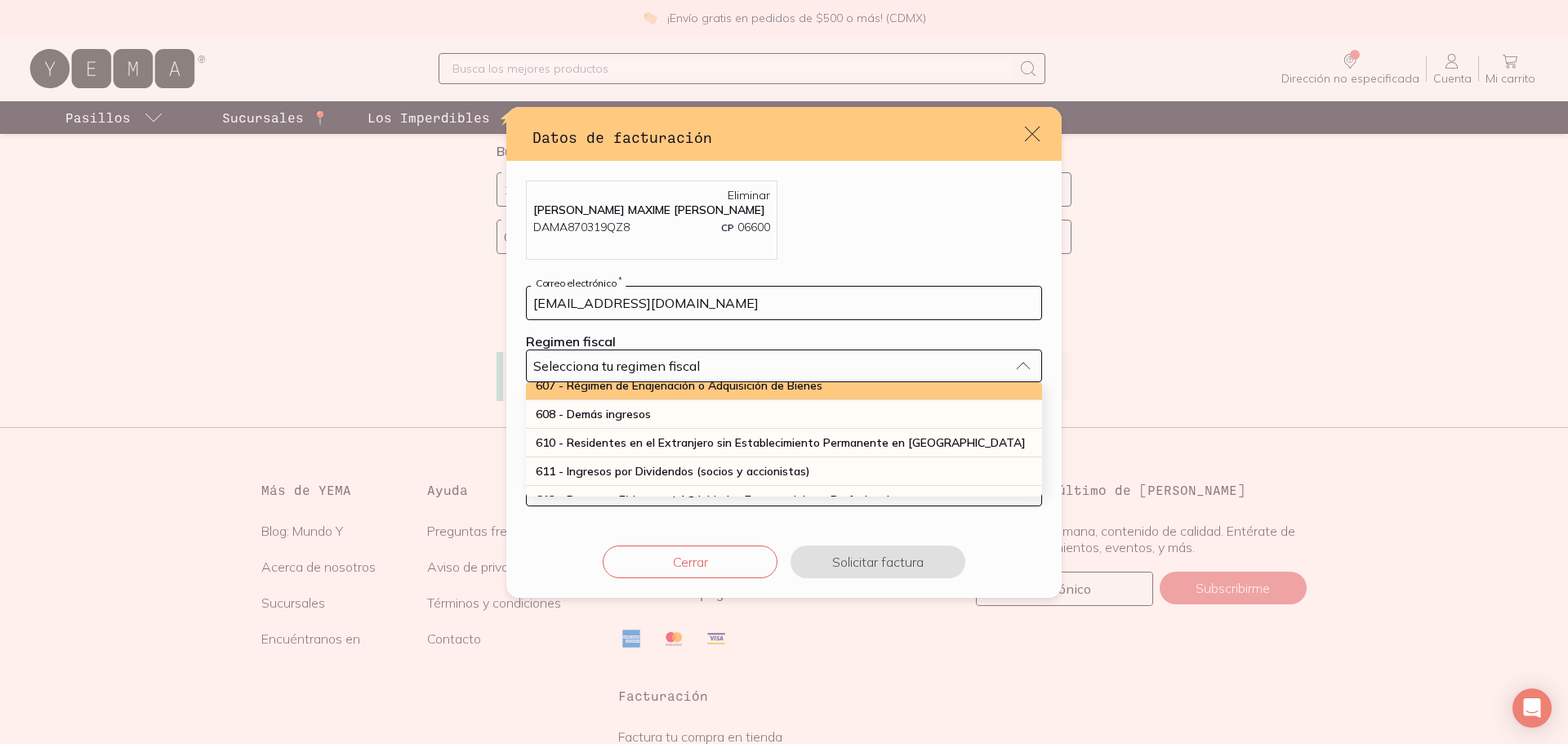
scroll to position [164, 0]
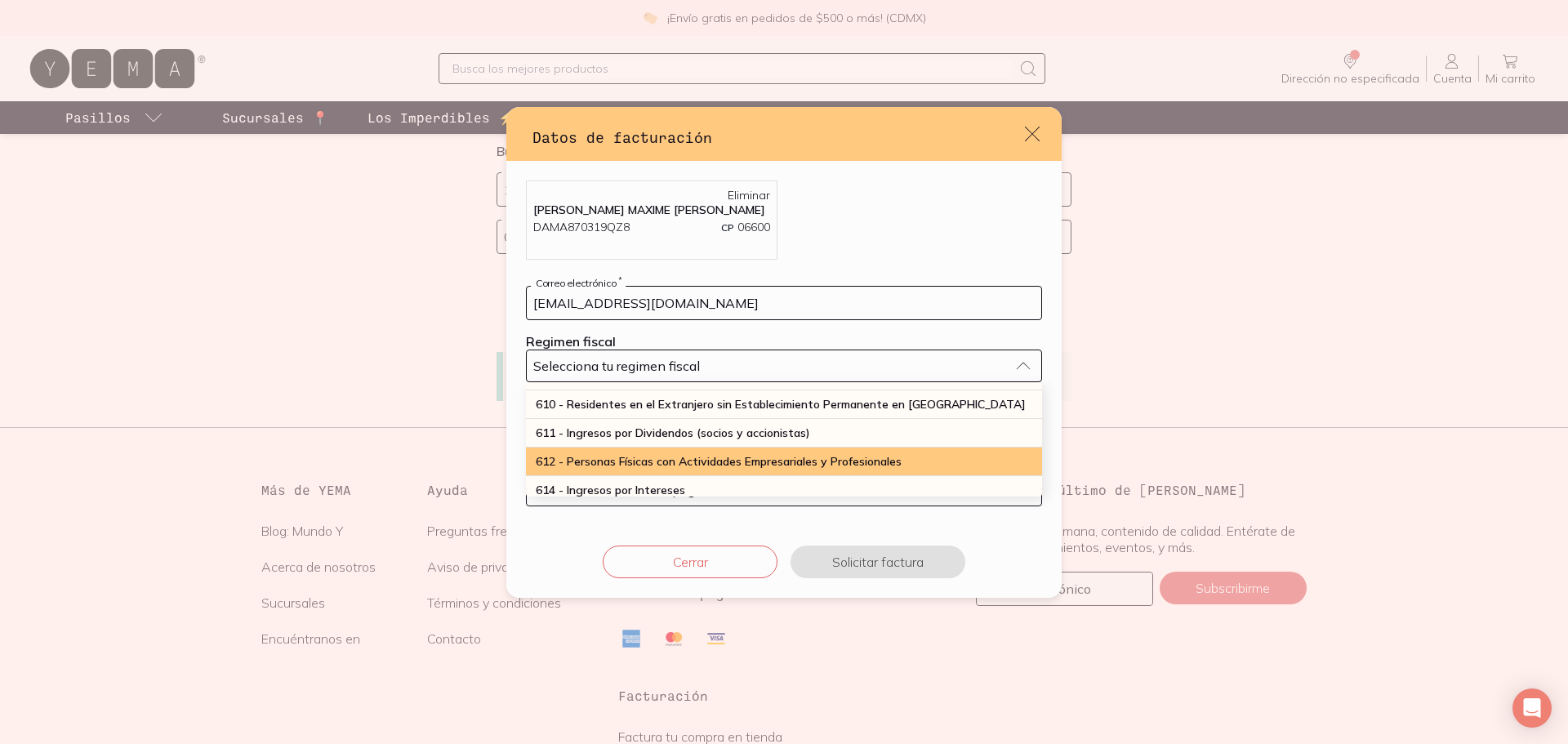
click at [649, 466] on span "612 - Personas Físicas con Actividades Empresariales y Profesionales" at bounding box center [719, 462] width 366 height 15
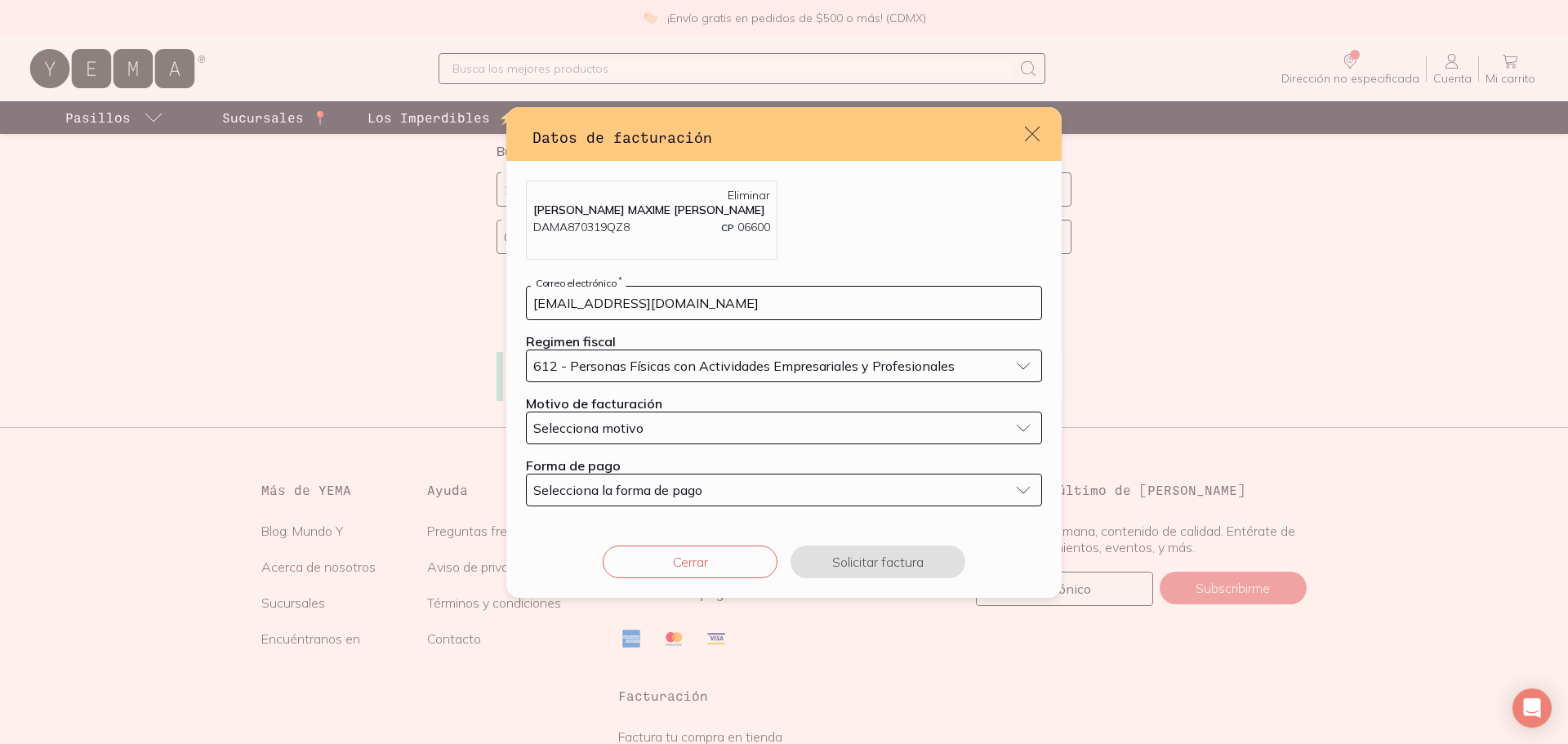
click at [623, 436] on span "Selecciona motivo" at bounding box center [588, 427] width 110 height 16
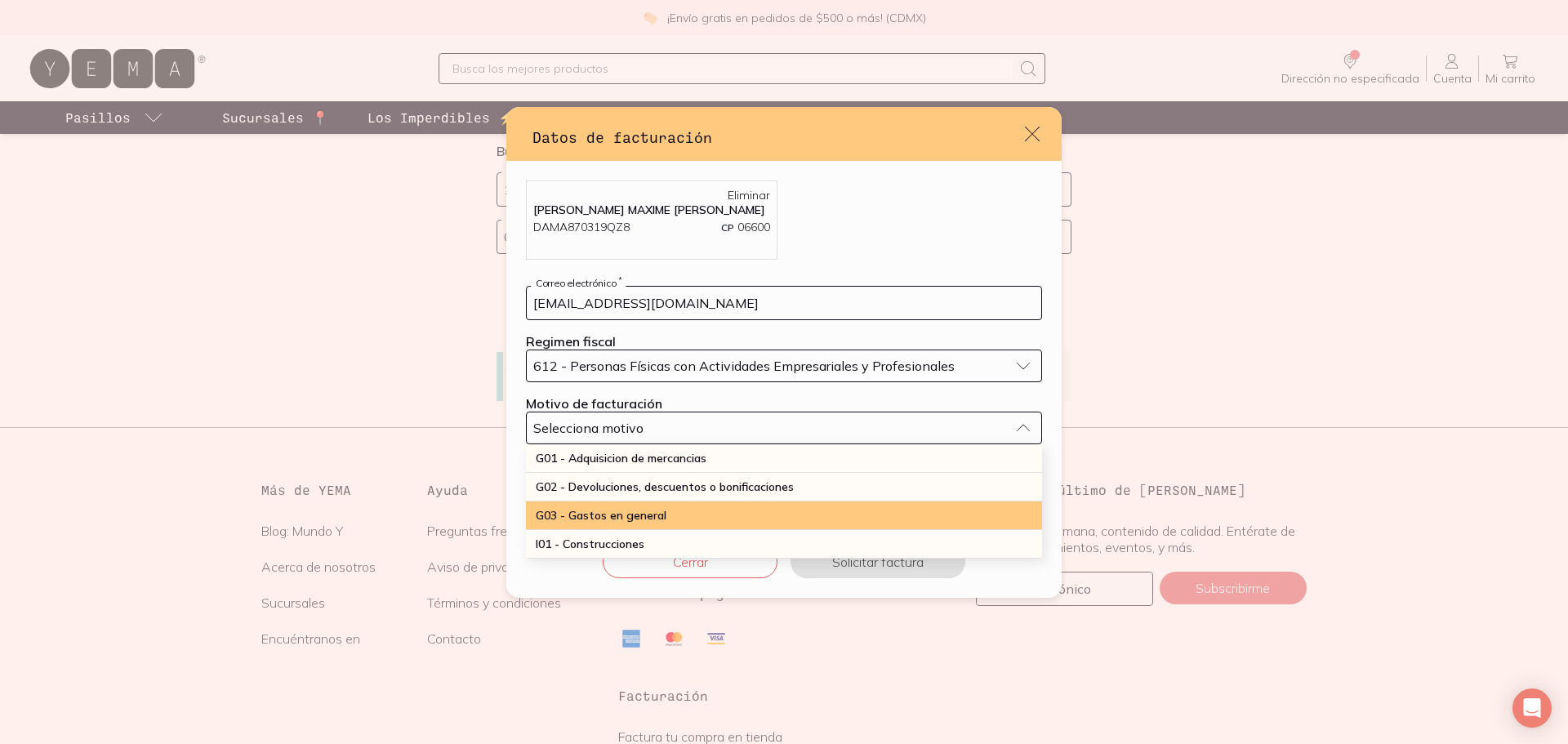
click at [643, 518] on span "G03 - Gastos en general" at bounding box center [601, 515] width 131 height 15
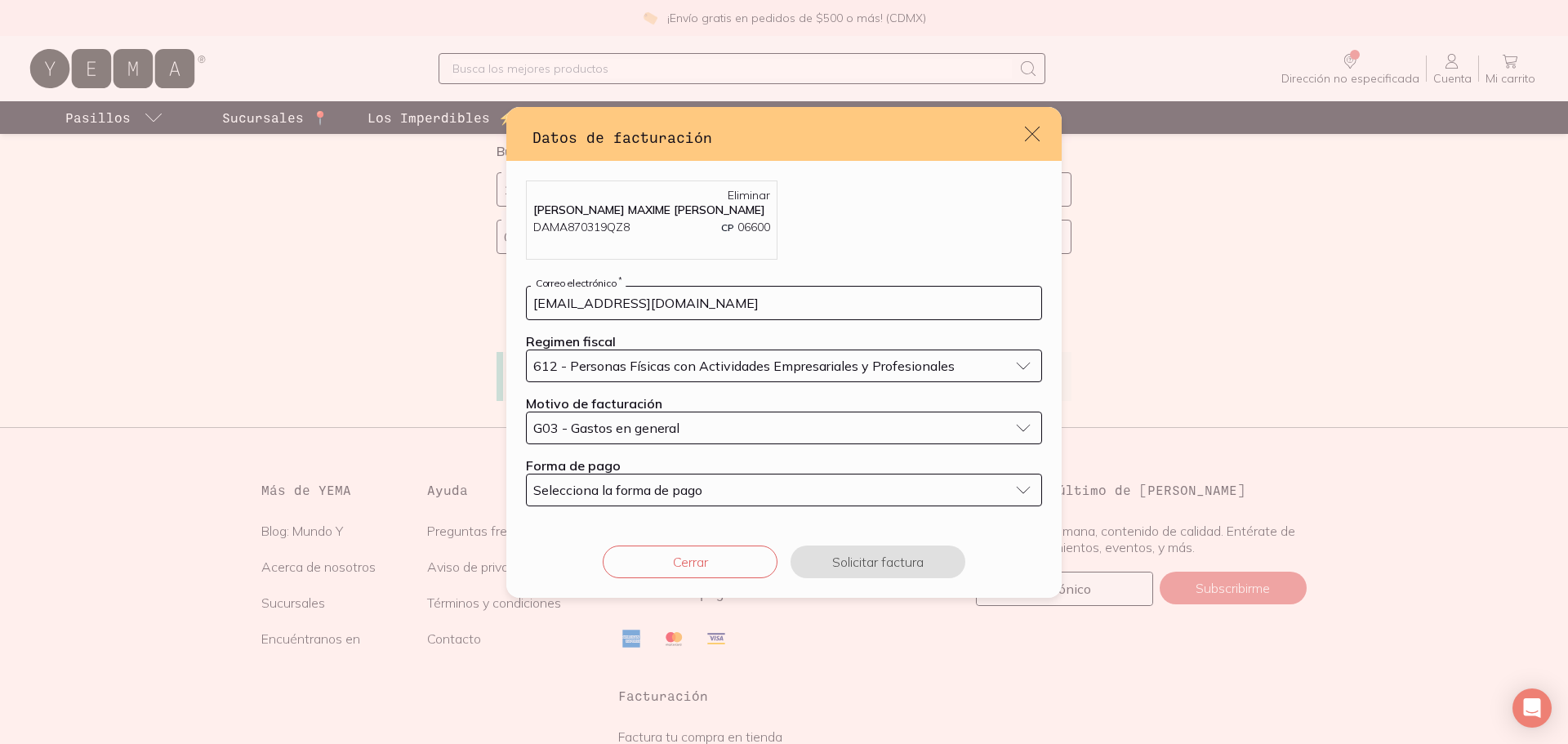
click at [628, 499] on span "Selecciona la forma de pago" at bounding box center [618, 489] width 169 height 16
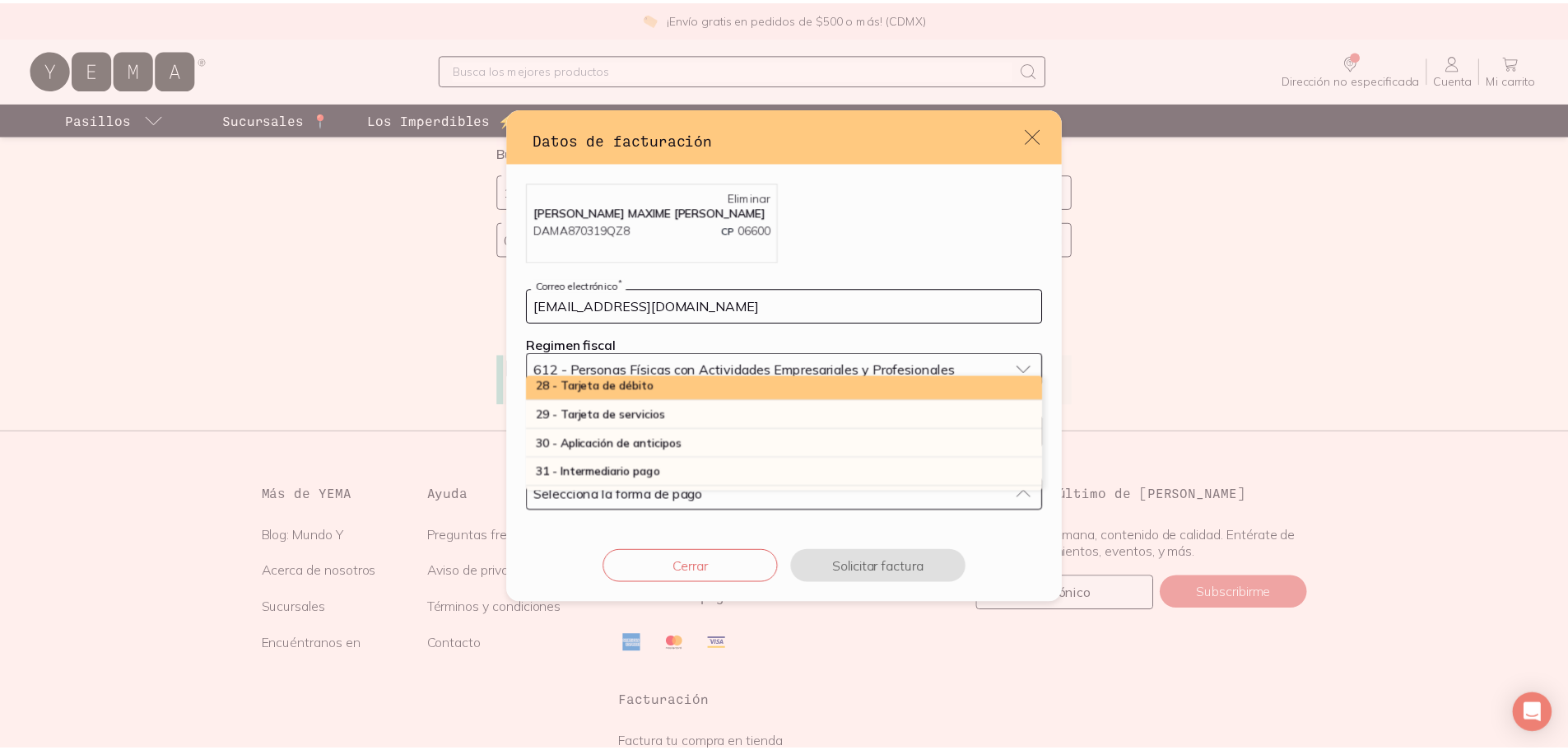
scroll to position [490, 0]
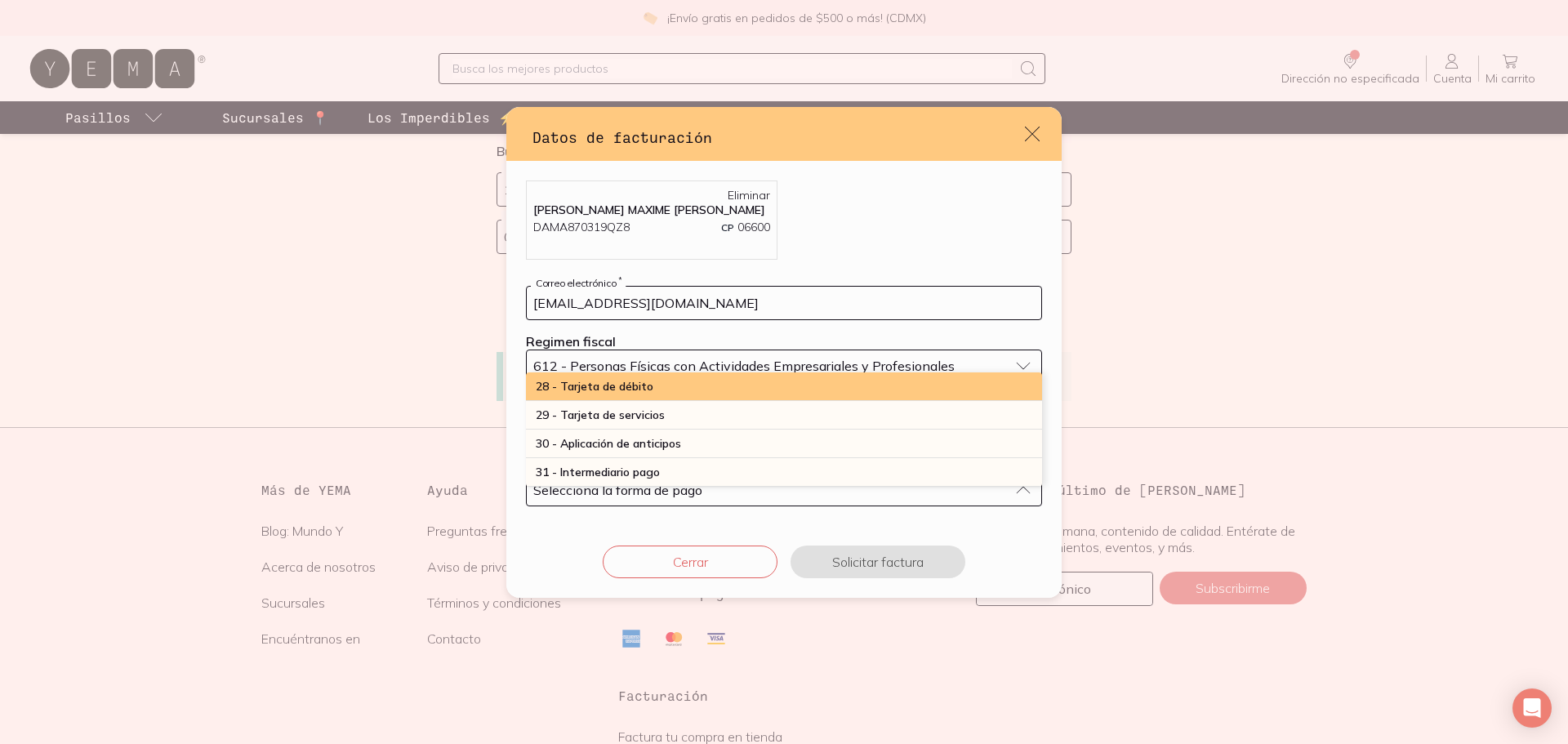
click at [628, 398] on div "28 - Tarjeta de débito" at bounding box center [784, 387] width 516 height 28
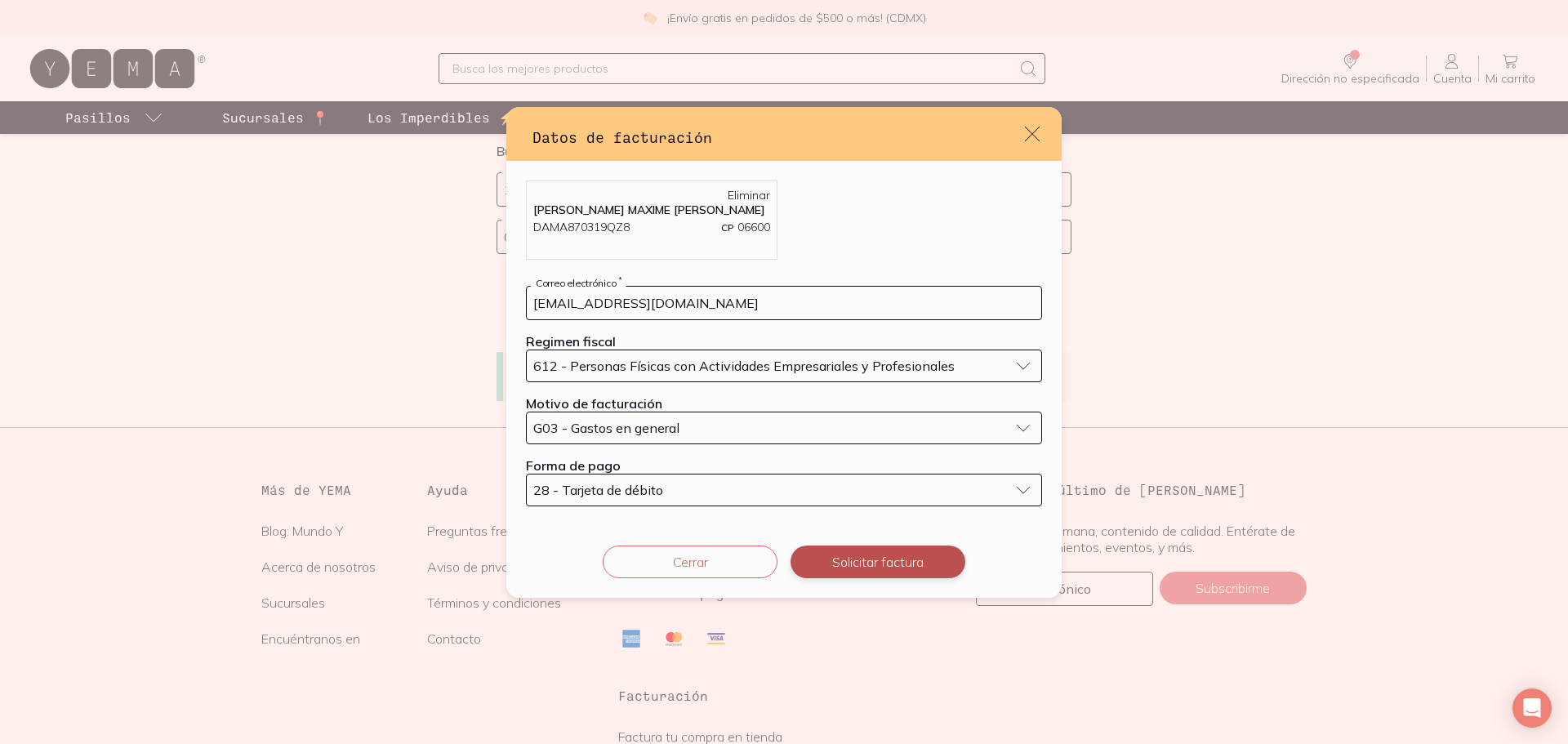
click at [886, 577] on button "Solicitar factura" at bounding box center [878, 562] width 175 height 33
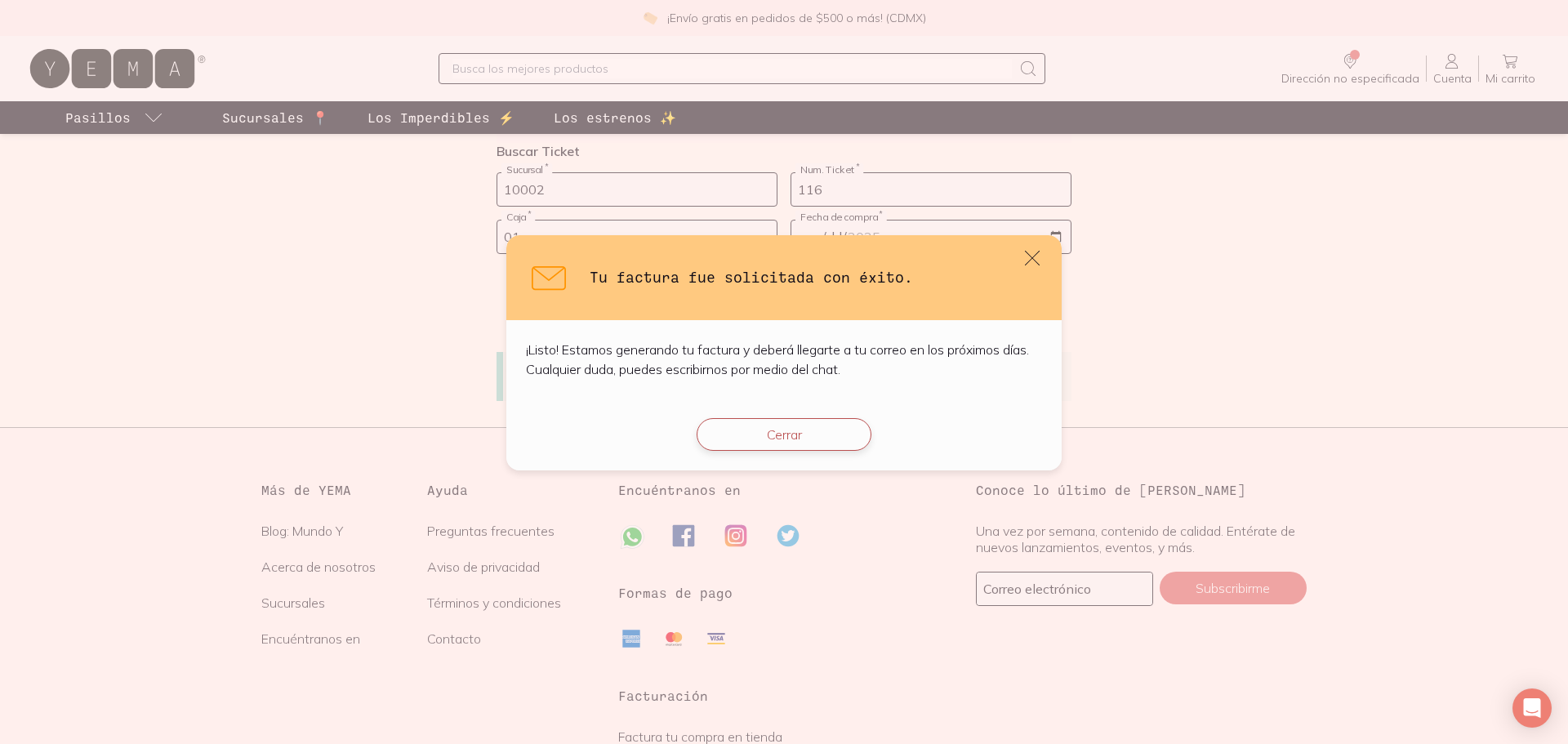
click at [748, 426] on button "Cerrar" at bounding box center [784, 434] width 175 height 33
